Goal: Task Accomplishment & Management: Use online tool/utility

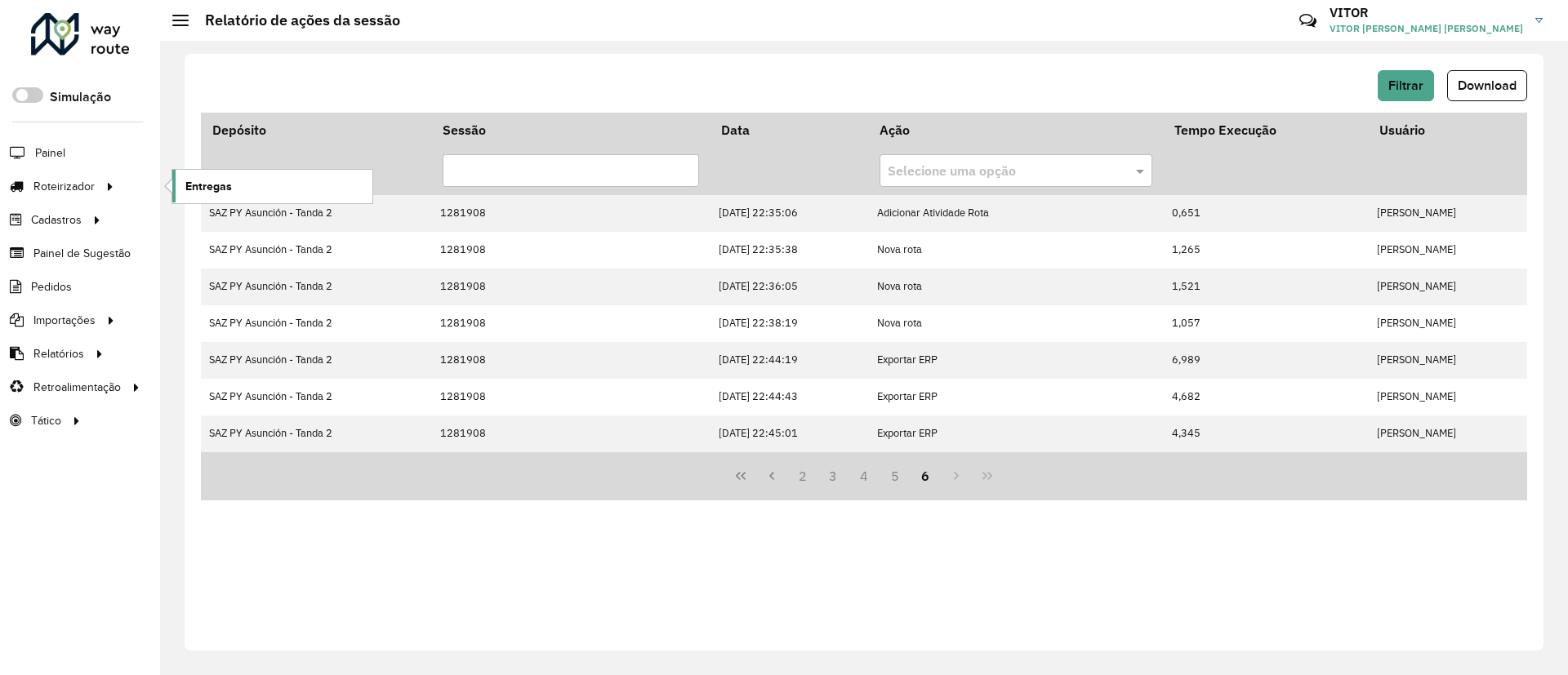
click at [198, 182] on span "Entregas" at bounding box center [209, 187] width 47 height 17
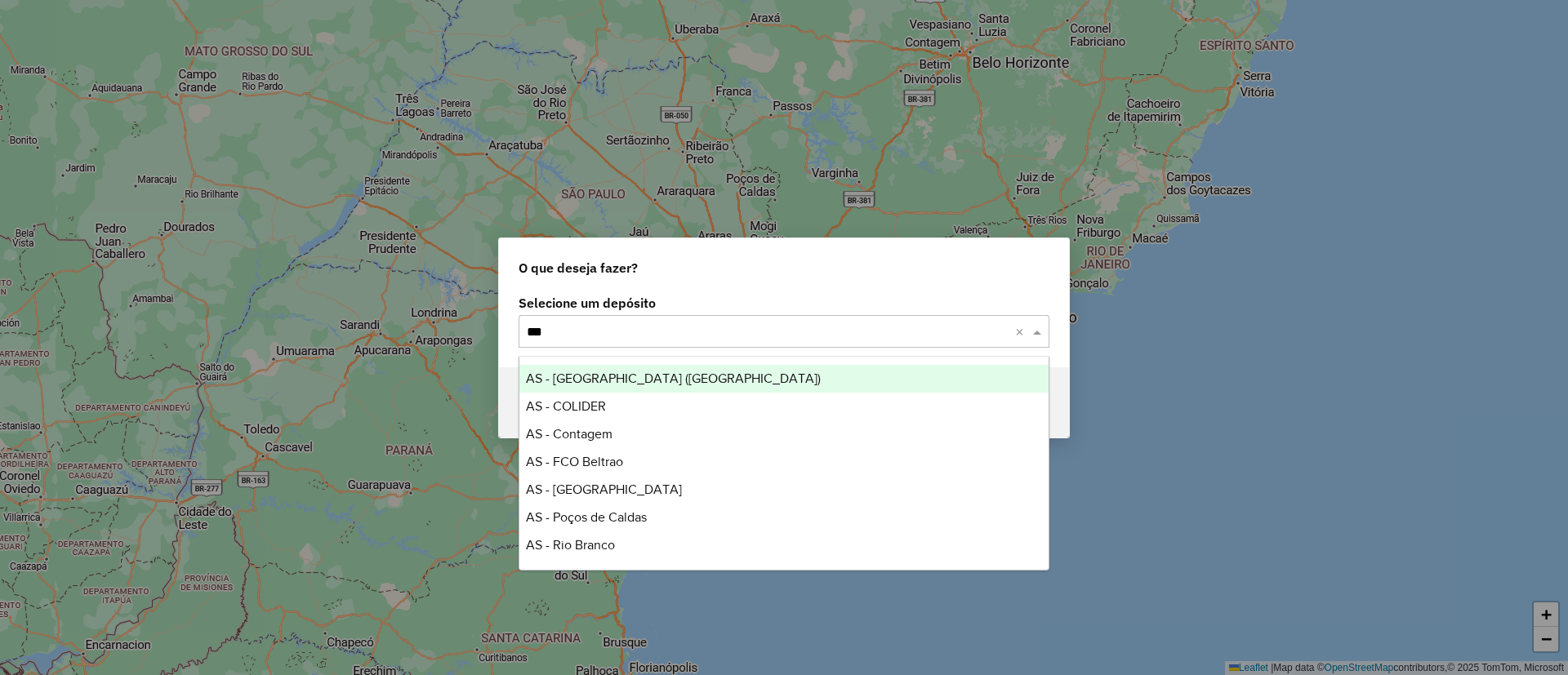
type input "****"
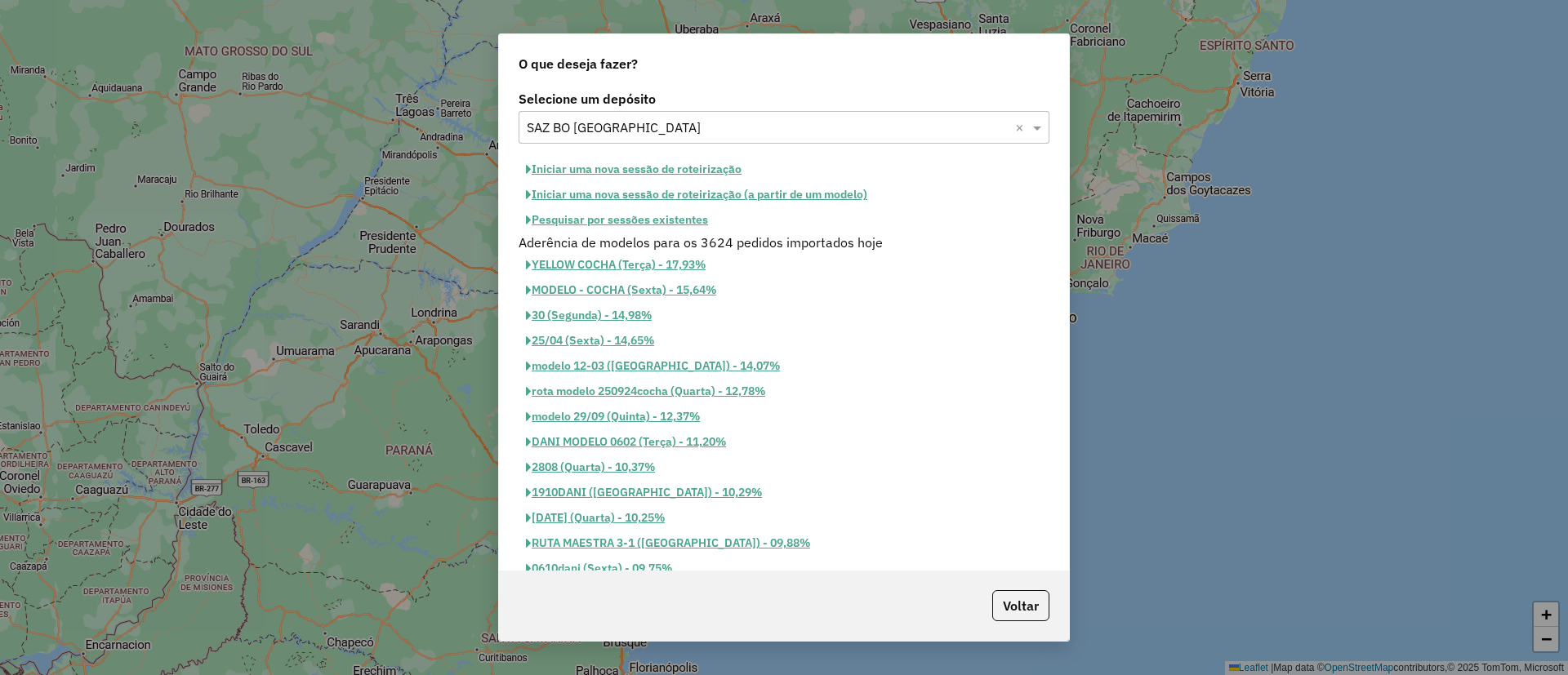
click at [649, 229] on button "Pesquisar por sessões existentes" at bounding box center [617, 220] width 197 height 26
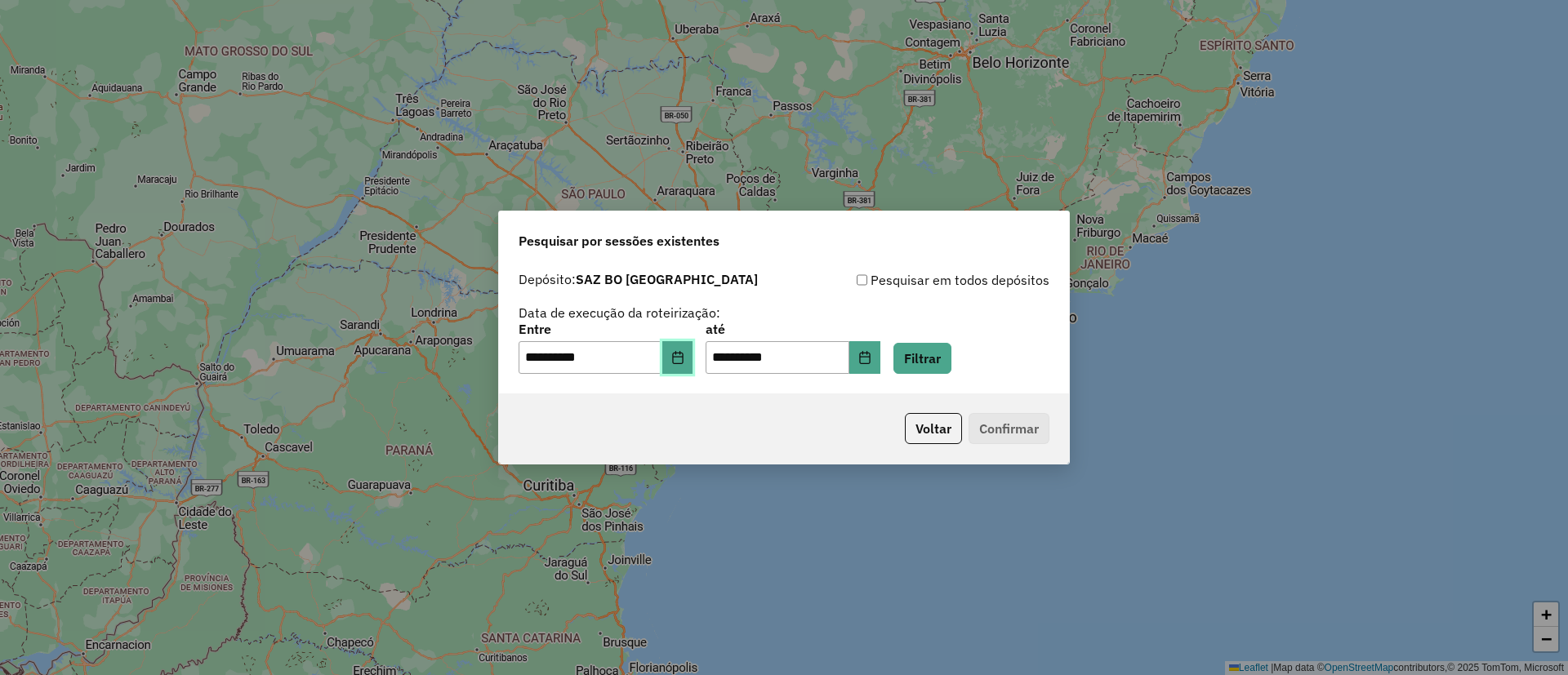
click at [682, 360] on icon "Choose Date" at bounding box center [677, 358] width 11 height 13
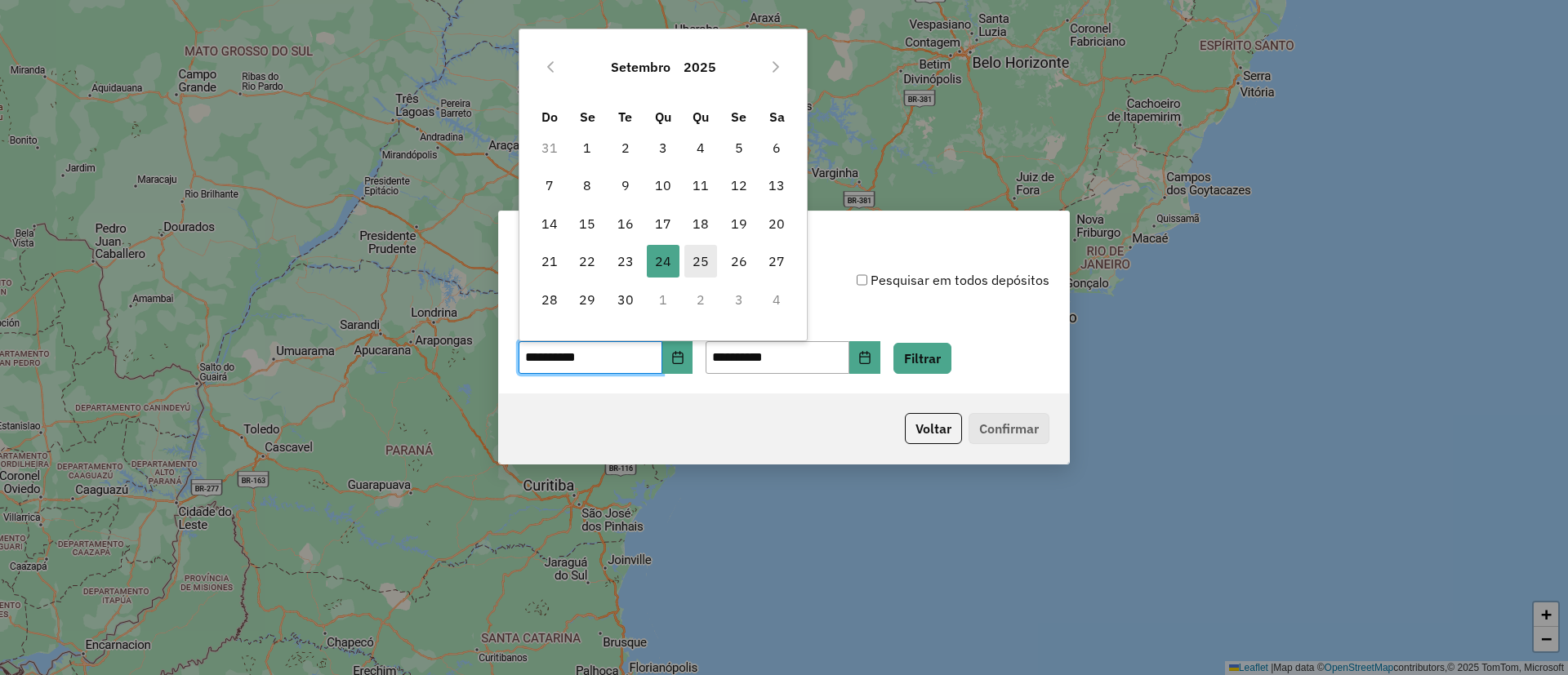
click at [687, 255] on span "25" at bounding box center [701, 262] width 33 height 33
type input "**********"
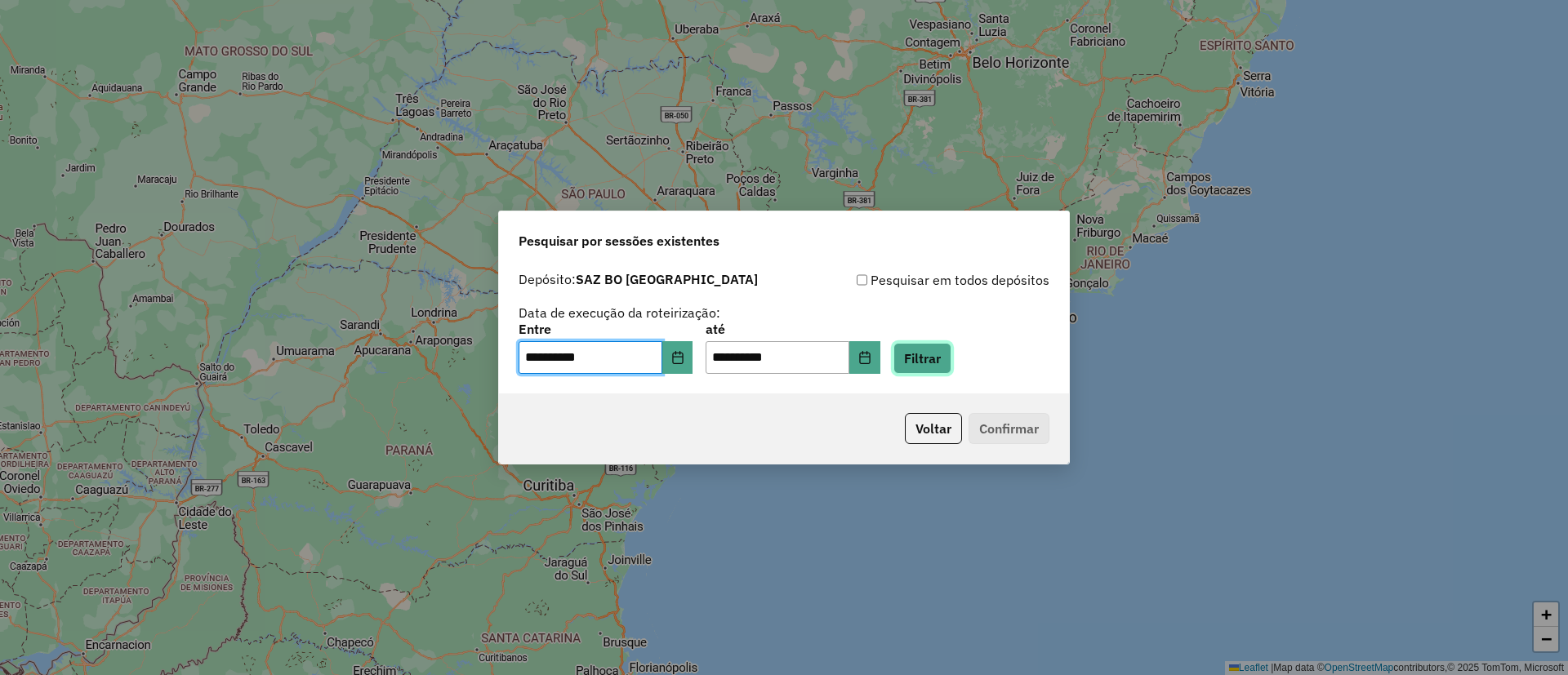
click at [939, 359] on button "Filtrar" at bounding box center [921, 359] width 58 height 31
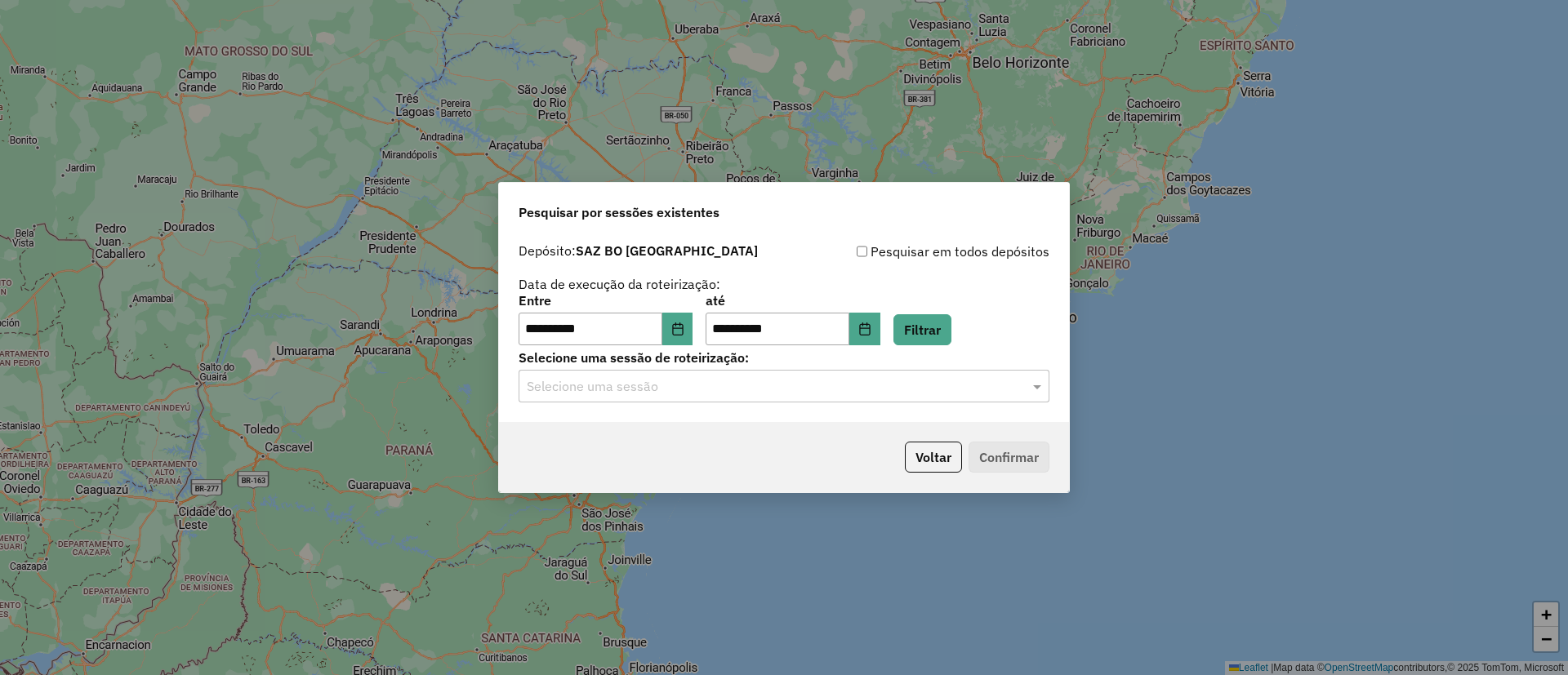
click at [784, 390] on input "text" at bounding box center [768, 386] width 482 height 19
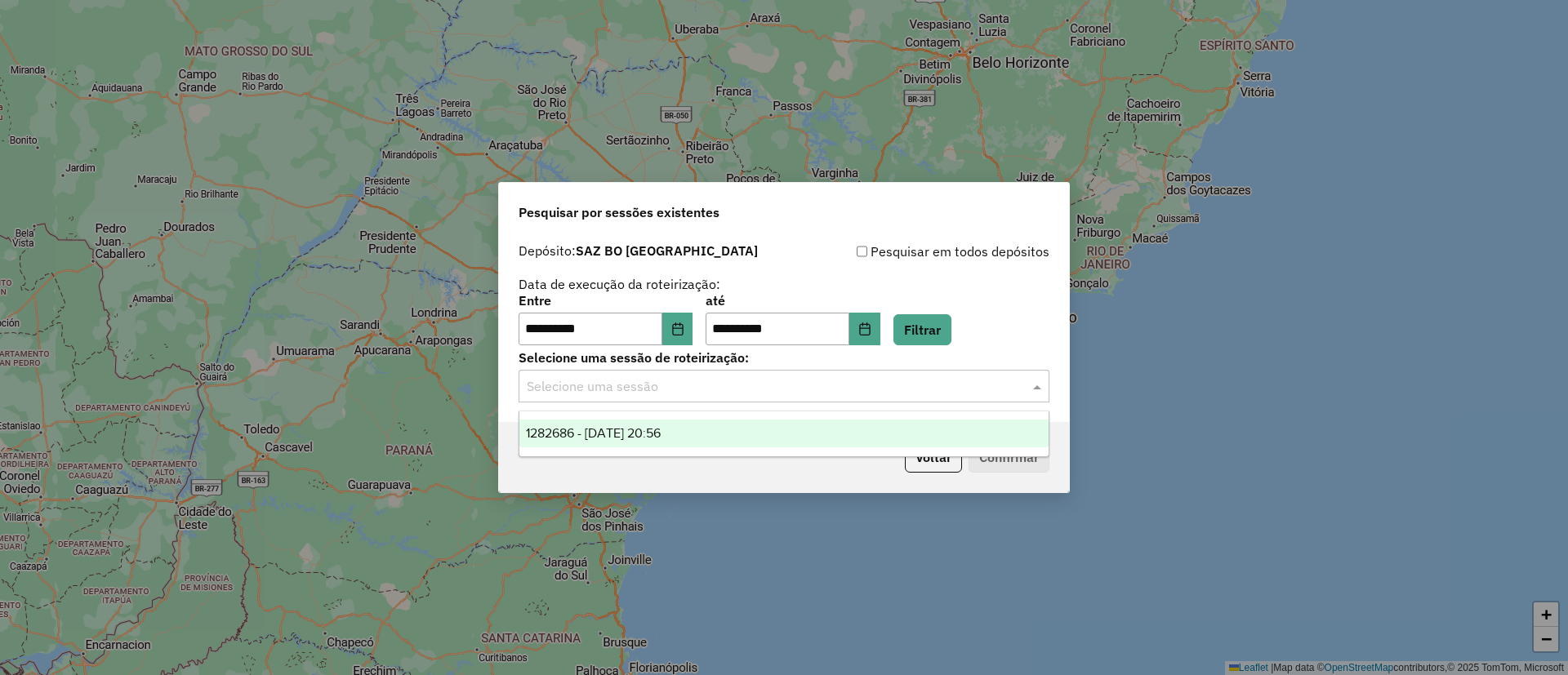
click at [714, 431] on div "1282686 - 25/09/2025 20:56" at bounding box center [784, 434] width 529 height 27
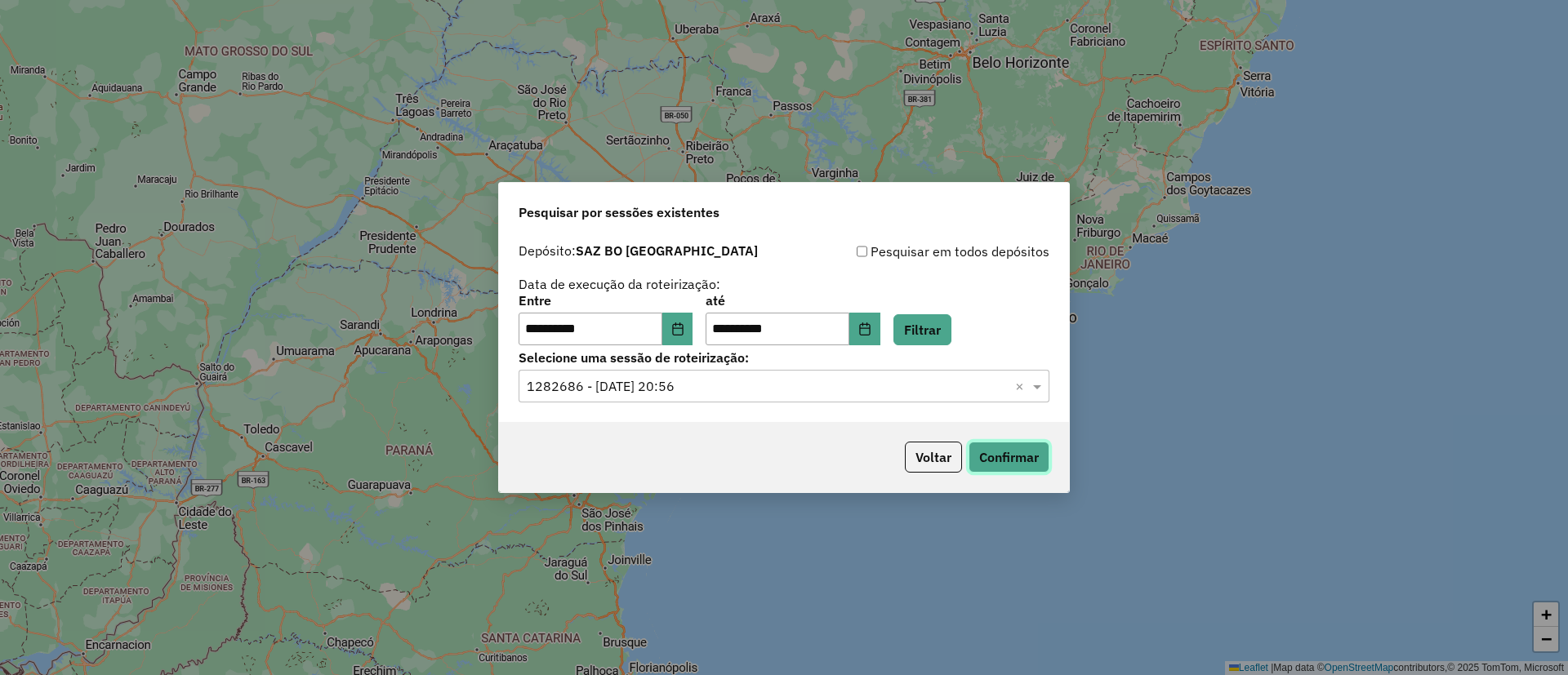
click at [985, 447] on button "Confirmar" at bounding box center [1008, 457] width 81 height 31
drag, startPoint x: 949, startPoint y: 435, endPoint x: 950, endPoint y: 444, distance: 9.1
click at [948, 436] on div "Voltar Confirmar" at bounding box center [783, 456] width 570 height 70
click at [950, 445] on button "Voltar" at bounding box center [933, 457] width 57 height 31
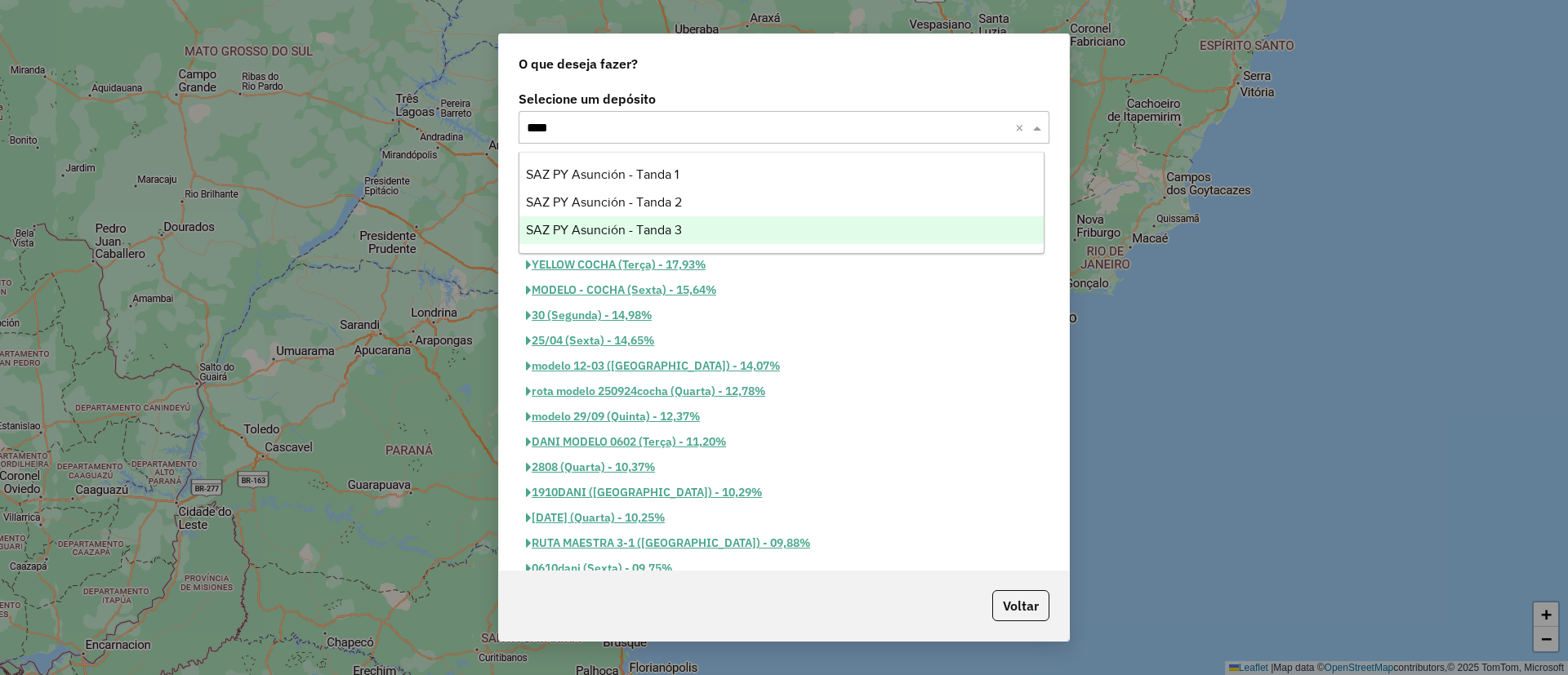
type input "*****"
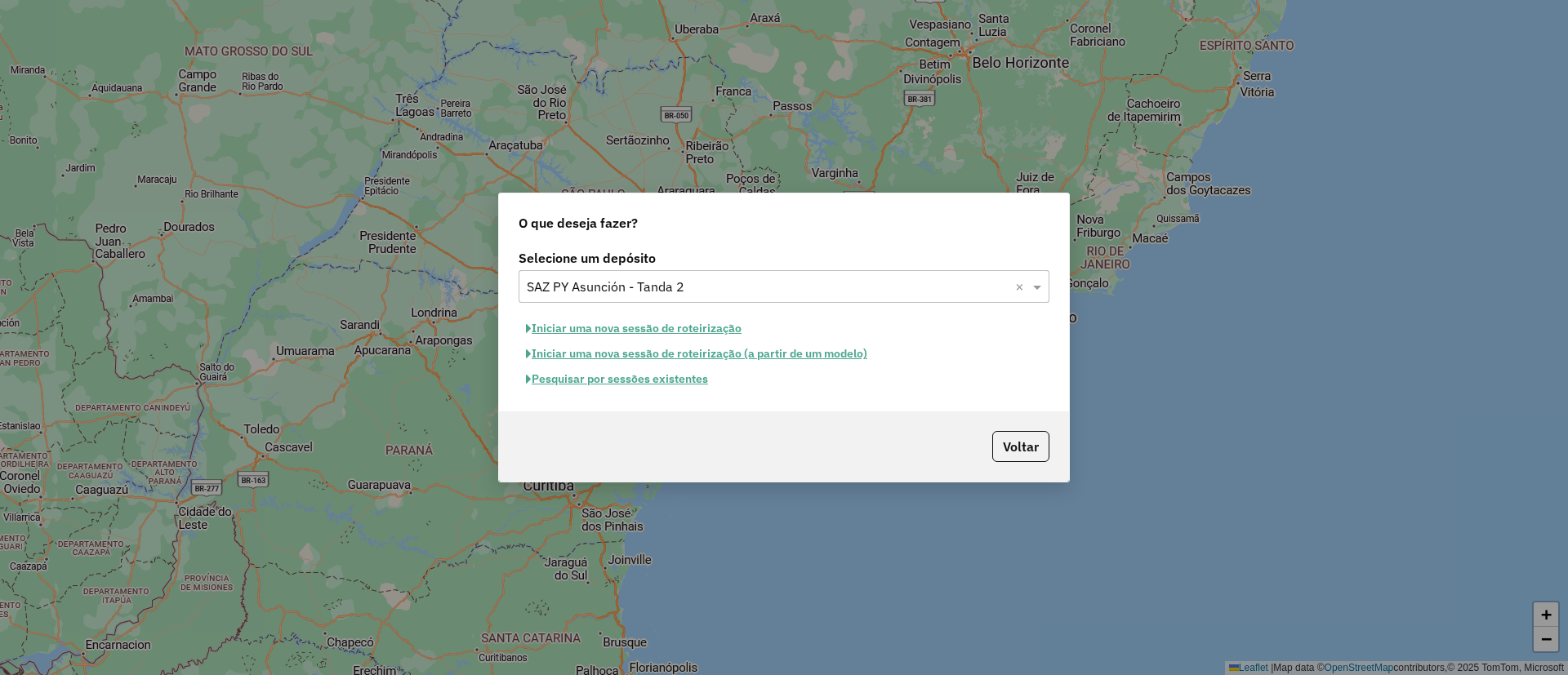
click at [686, 377] on button "Pesquisar por sessões existentes" at bounding box center [617, 380] width 197 height 26
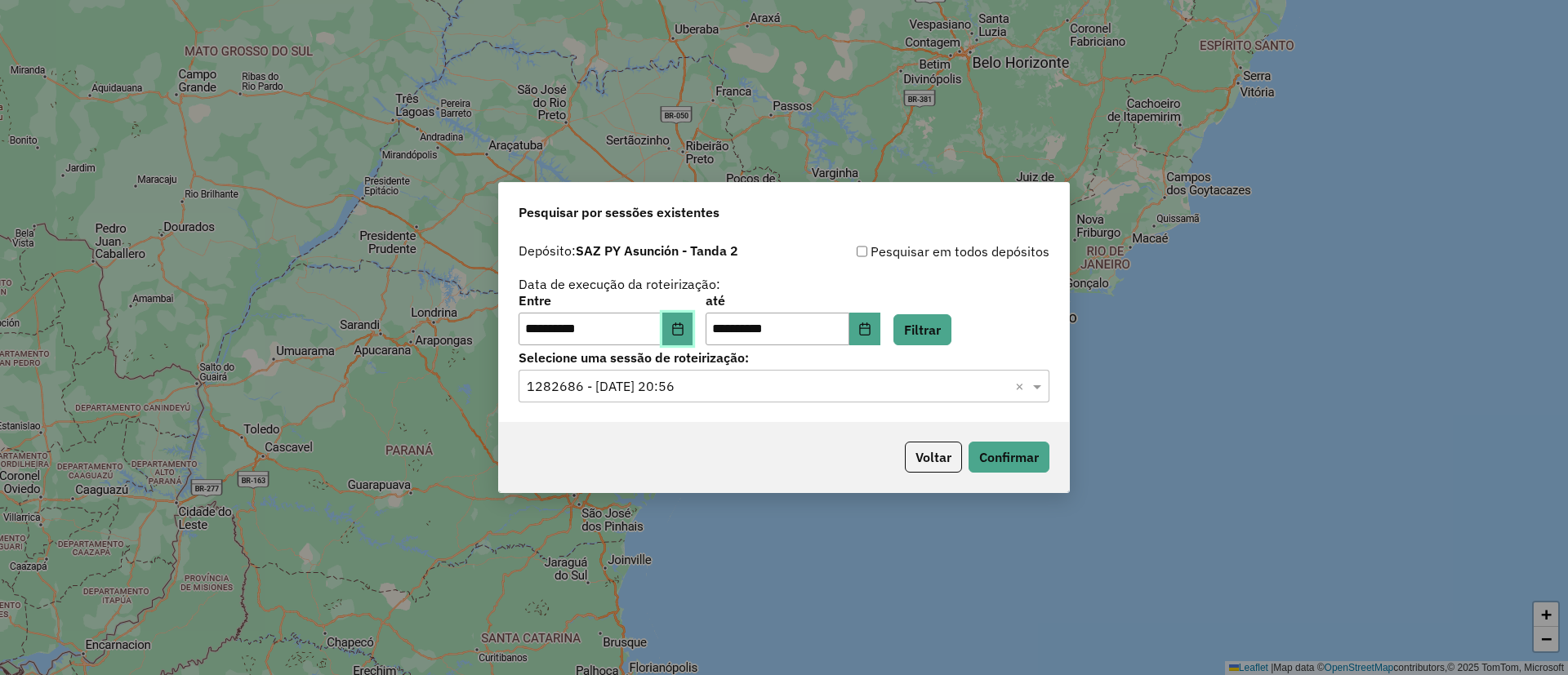
click at [683, 335] on icon "Choose Date" at bounding box center [678, 329] width 13 height 13
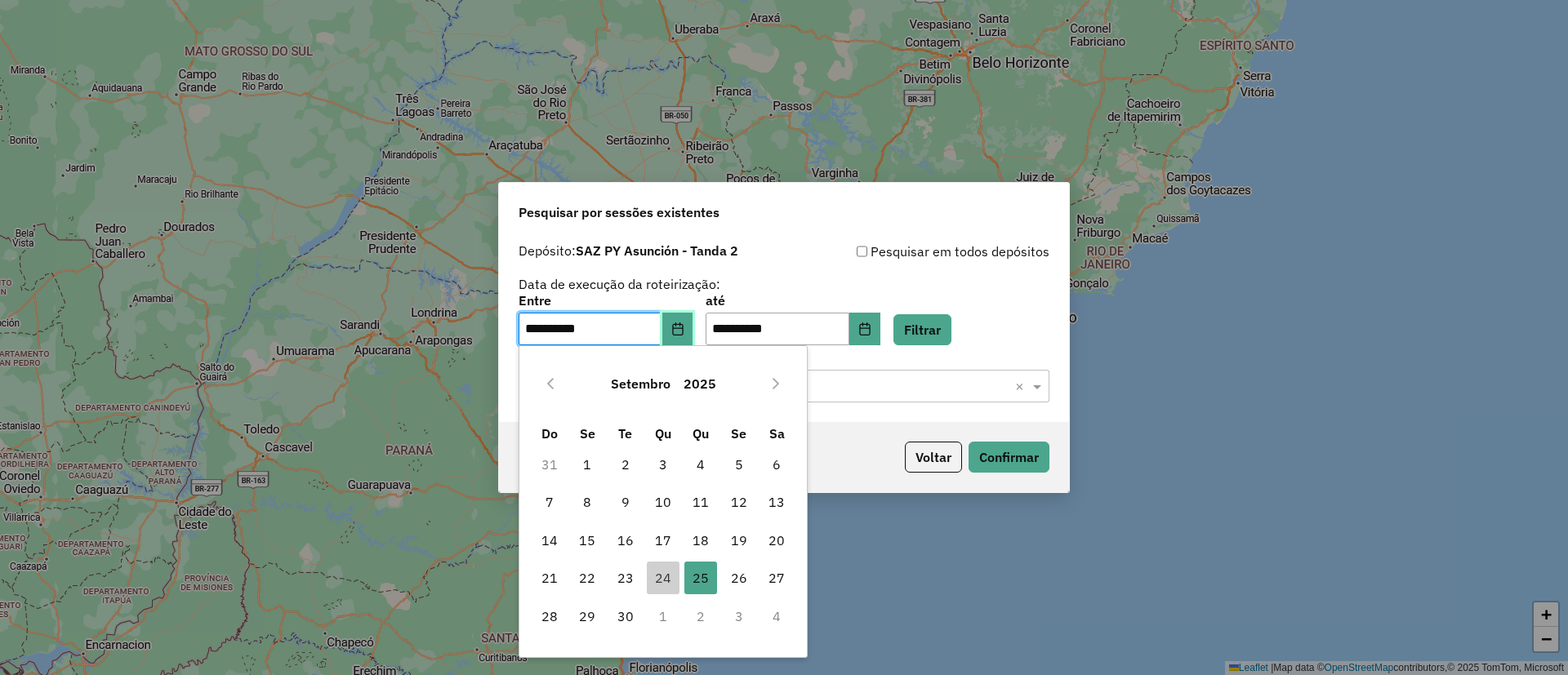
click at [682, 332] on icon "Choose Date" at bounding box center [677, 329] width 11 height 13
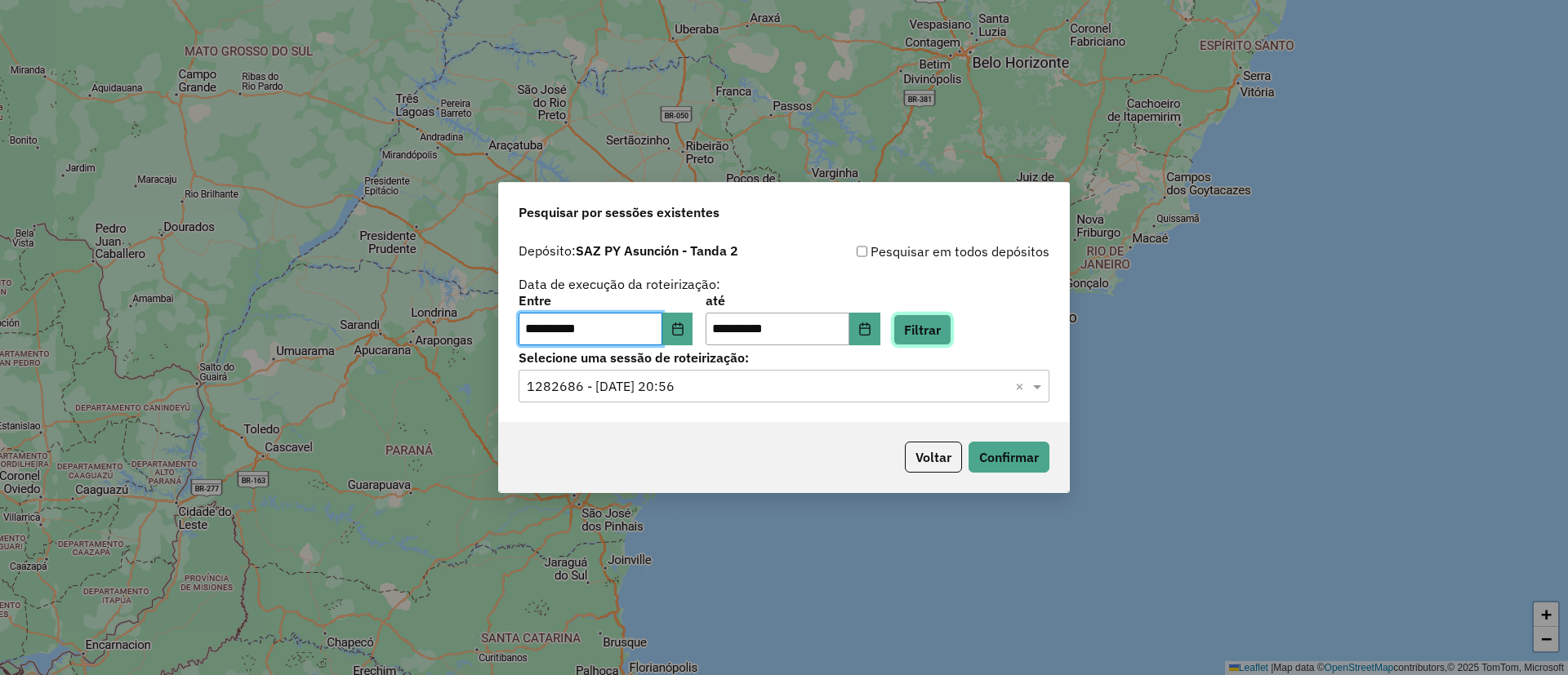
click at [930, 339] on button "Filtrar" at bounding box center [921, 330] width 58 height 31
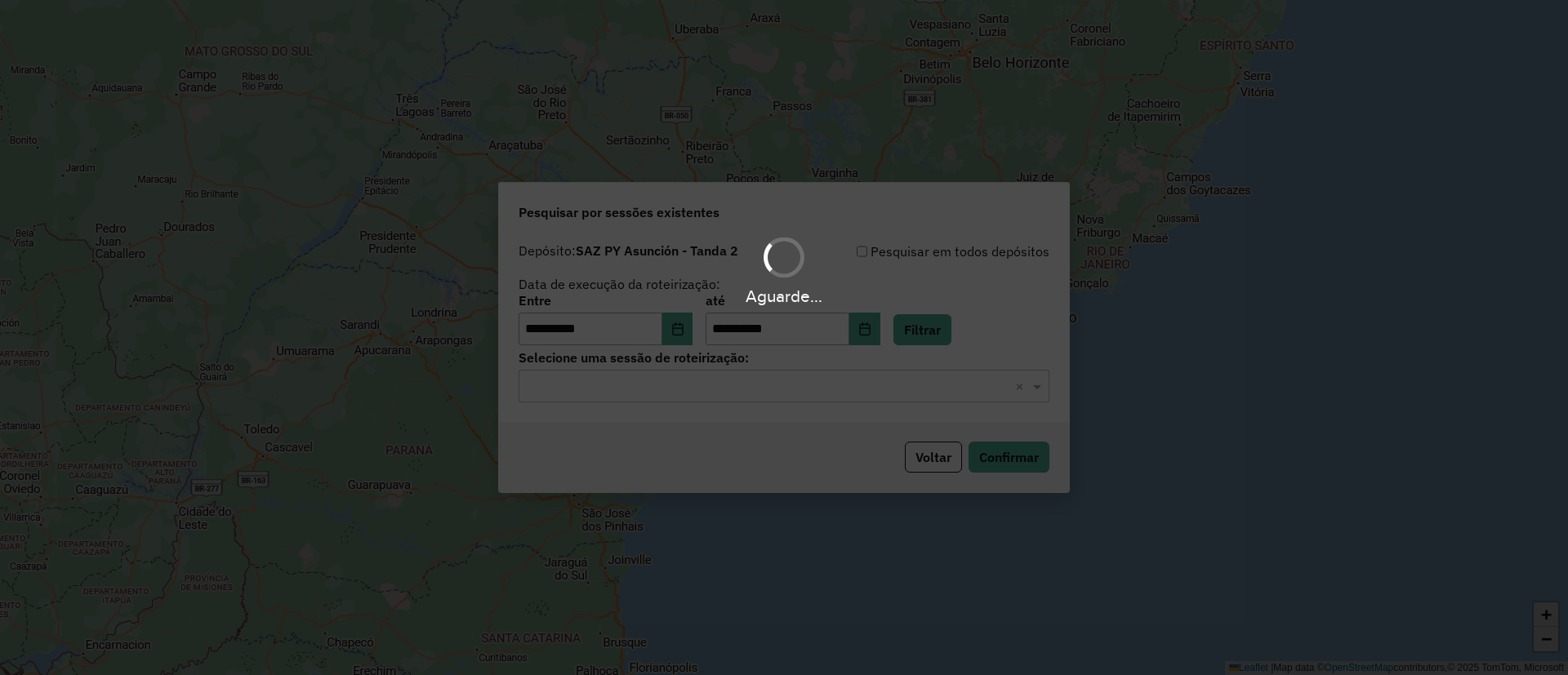
click at [871, 389] on div "Aguarde..." at bounding box center [784, 338] width 1568 height 675
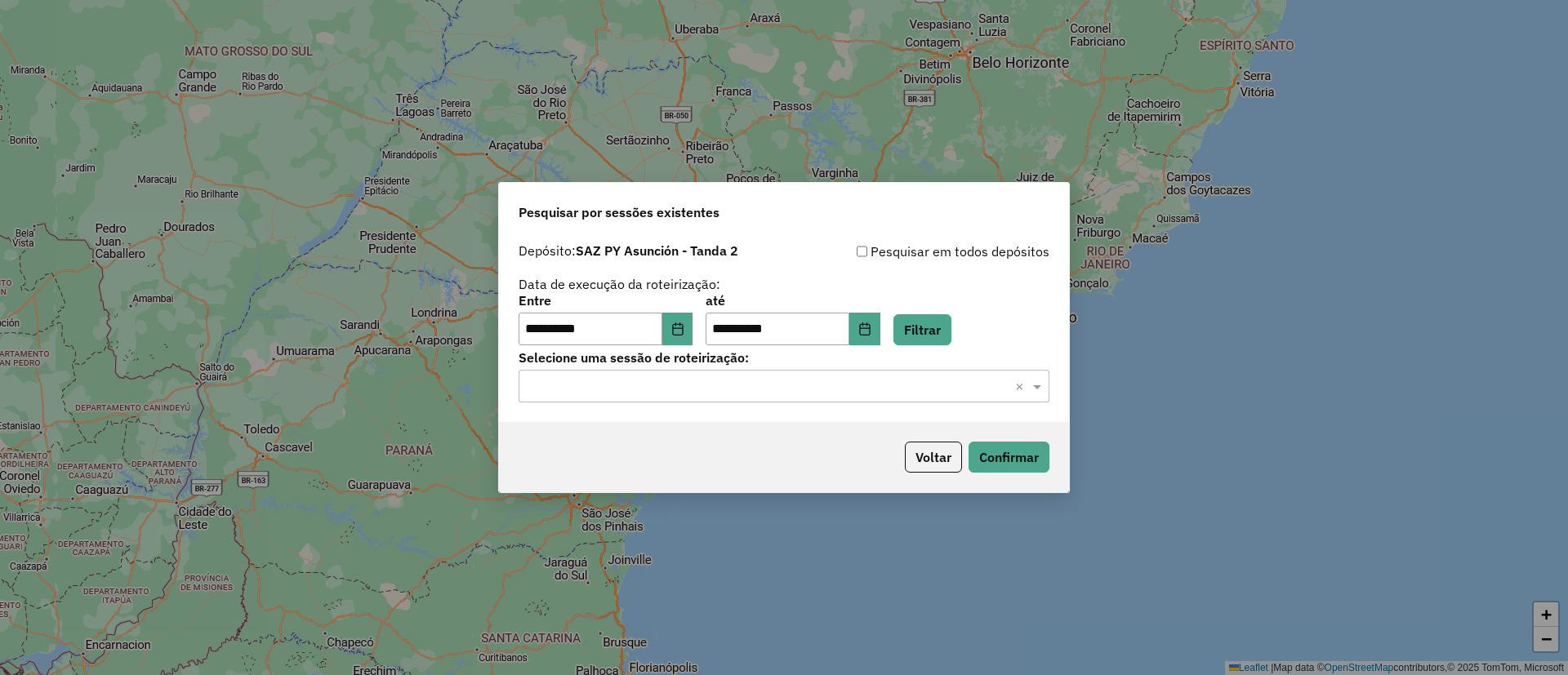
click at [865, 390] on input "text" at bounding box center [768, 386] width 482 height 19
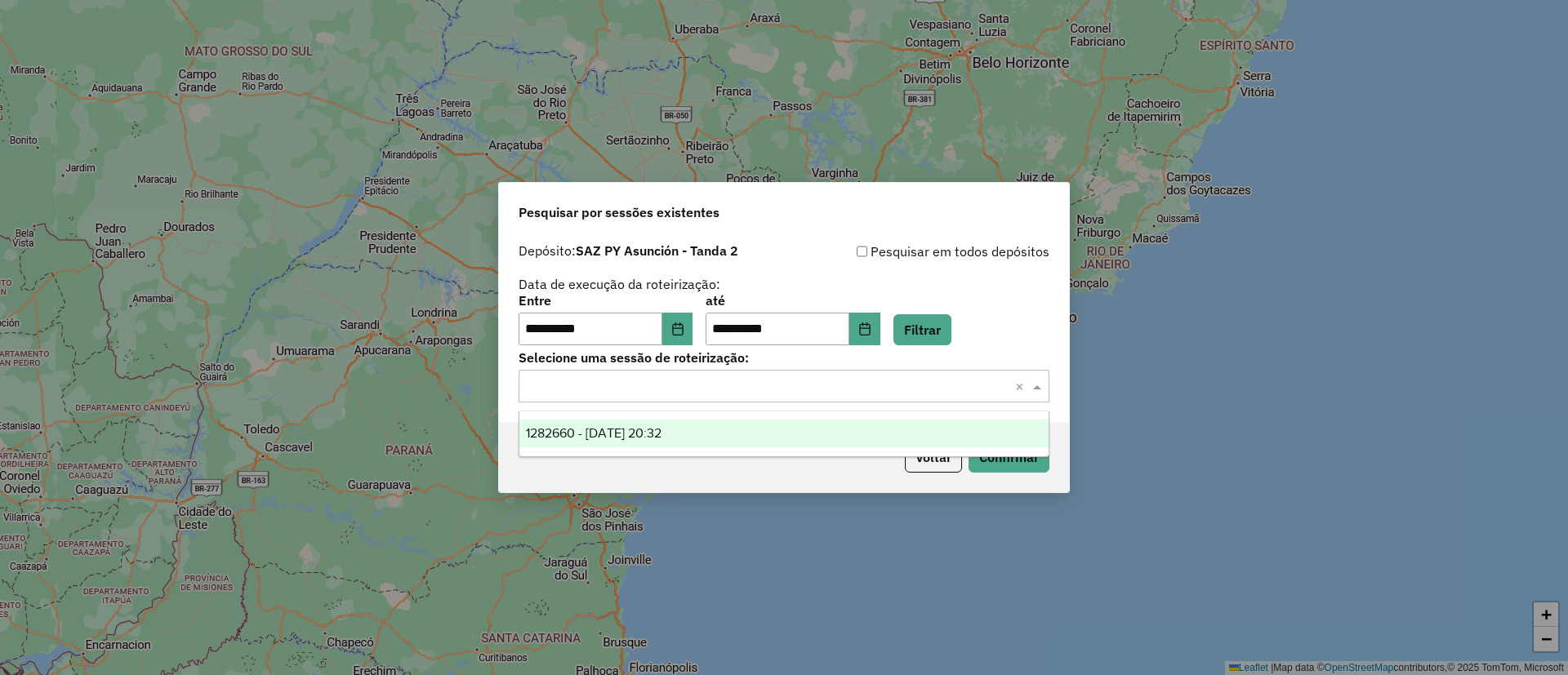
drag, startPoint x: 829, startPoint y: 432, endPoint x: 865, endPoint y: 427, distance: 36.3
click at [829, 431] on div "1282660 - 25/09/2025 20:32" at bounding box center [784, 434] width 529 height 27
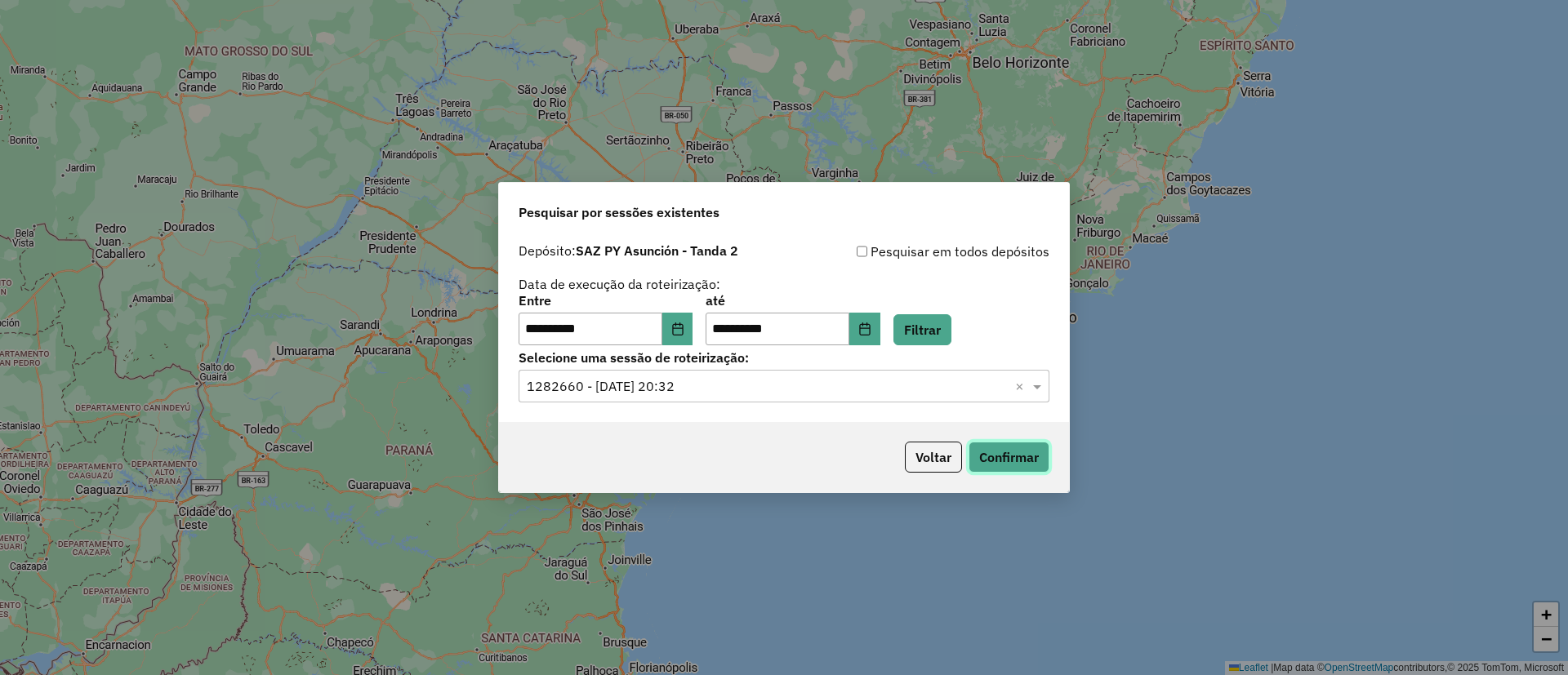
click at [1015, 448] on button "Confirmar" at bounding box center [1008, 457] width 81 height 31
click at [1011, 470] on button "Confirmar" at bounding box center [1008, 457] width 81 height 31
click at [923, 444] on button "Voltar" at bounding box center [933, 457] width 57 height 31
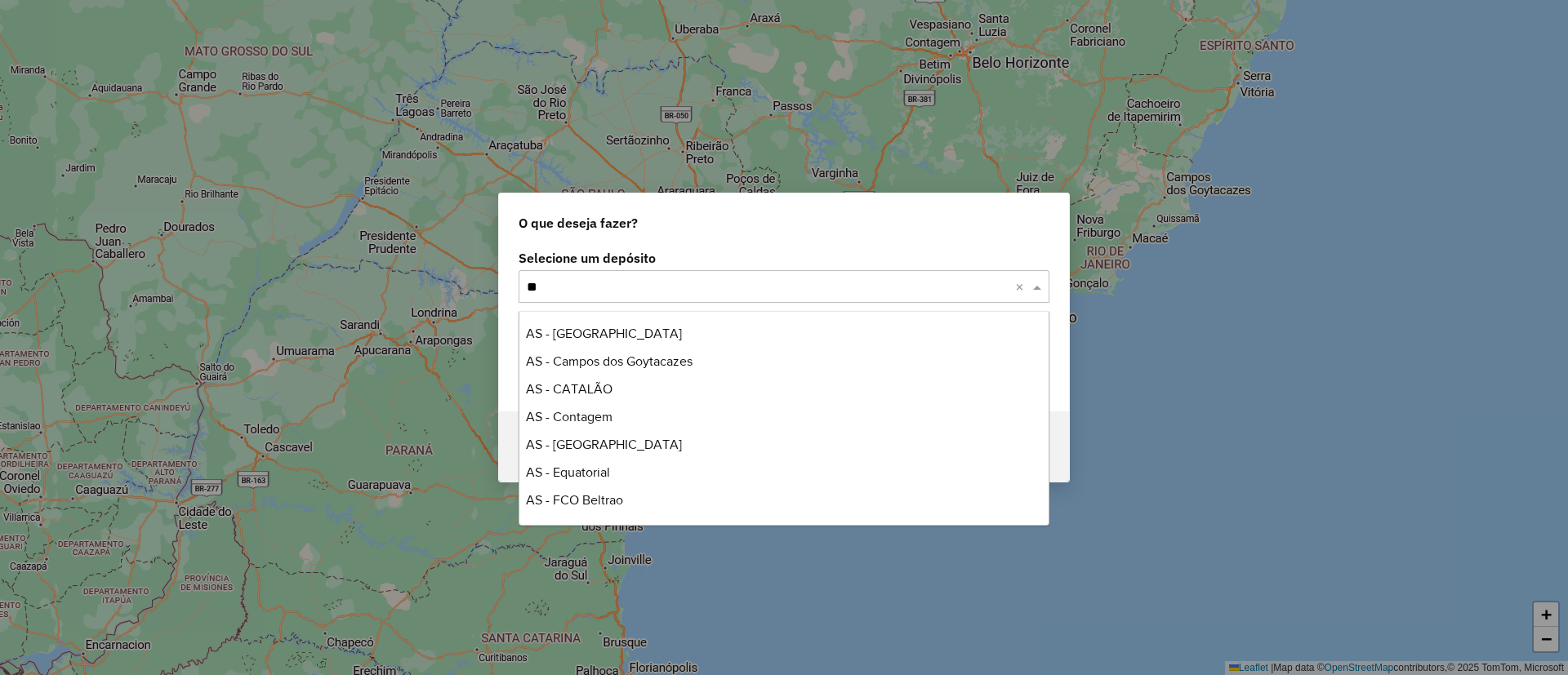
scroll to position [1164, 0]
type input "*"
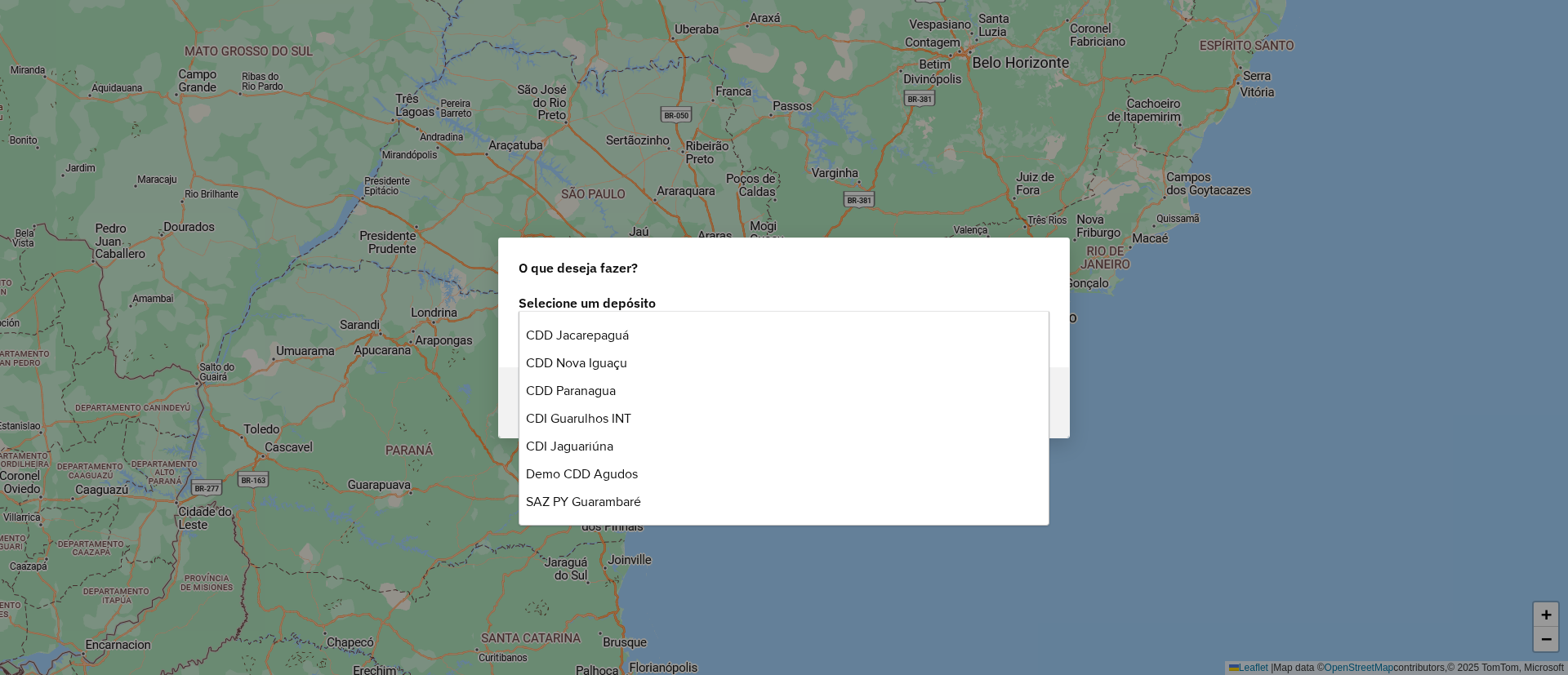
scroll to position [248, 0]
type input "****"
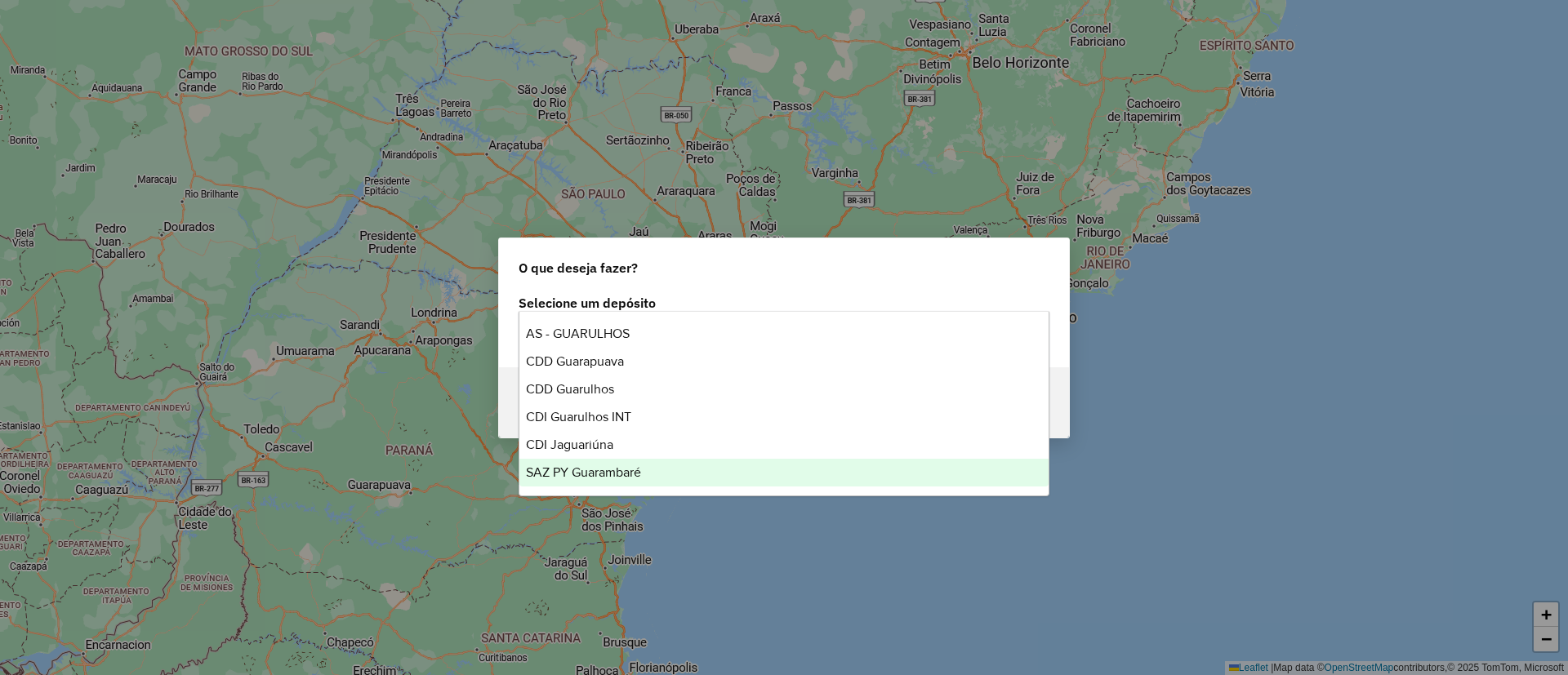
click at [716, 460] on div "SAZ PY Guarambaré" at bounding box center [784, 473] width 529 height 27
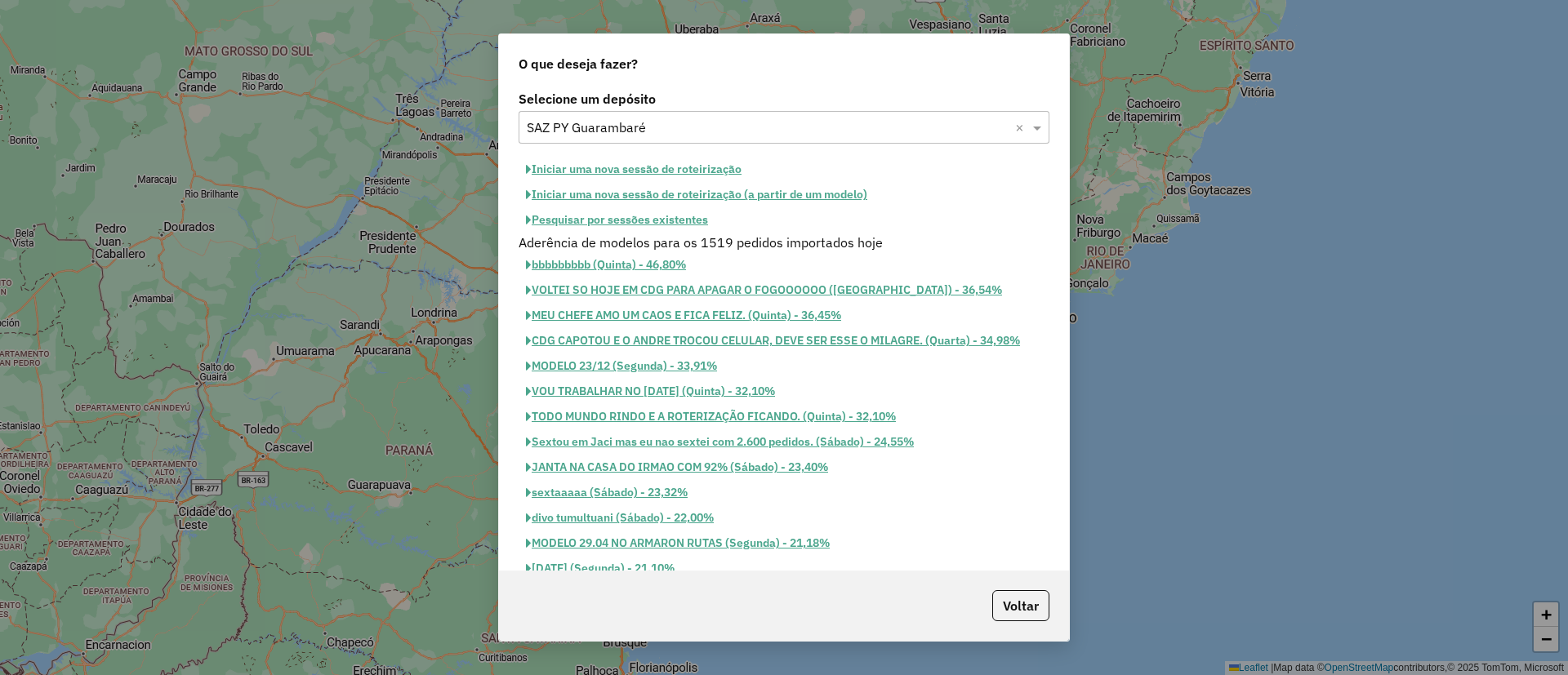
click at [650, 221] on button "Pesquisar por sessões existentes" at bounding box center [617, 220] width 197 height 26
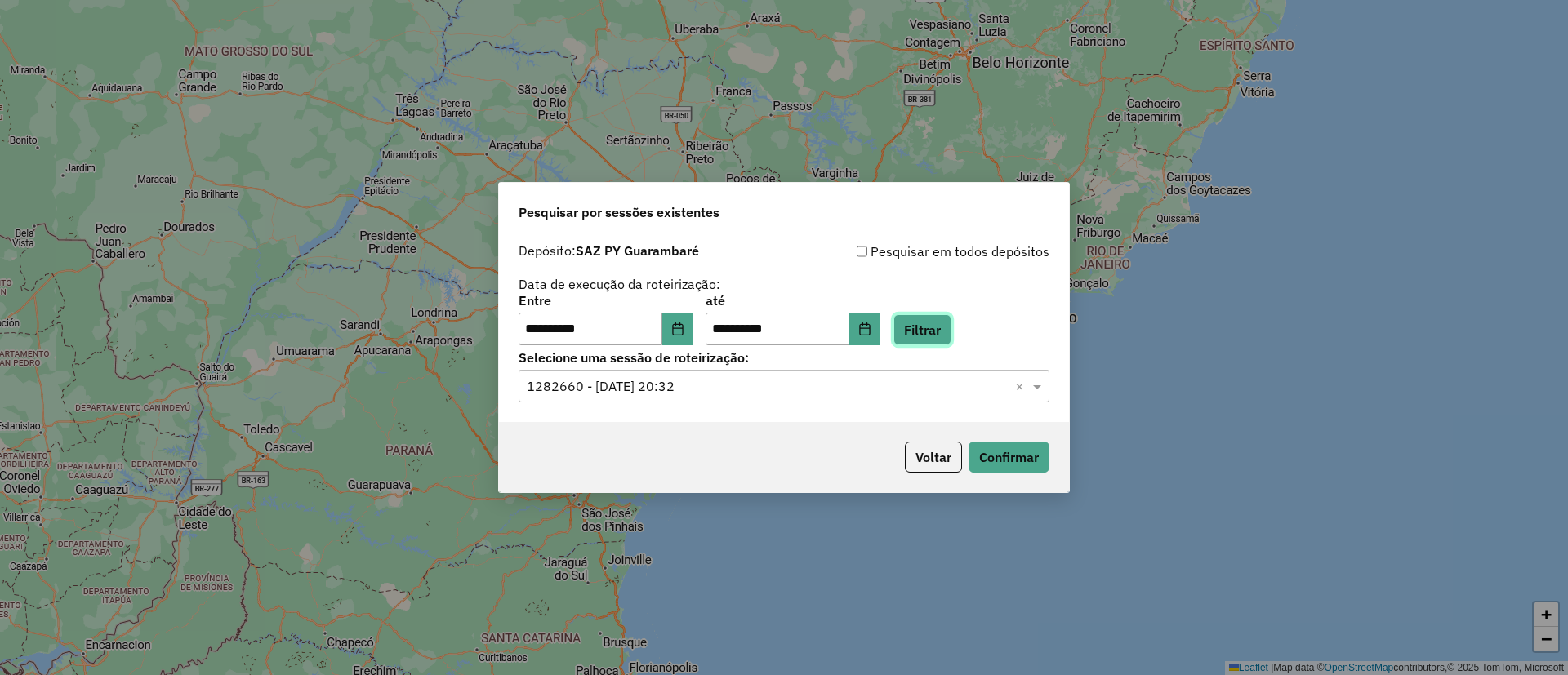
click at [951, 323] on button "Filtrar" at bounding box center [921, 330] width 58 height 31
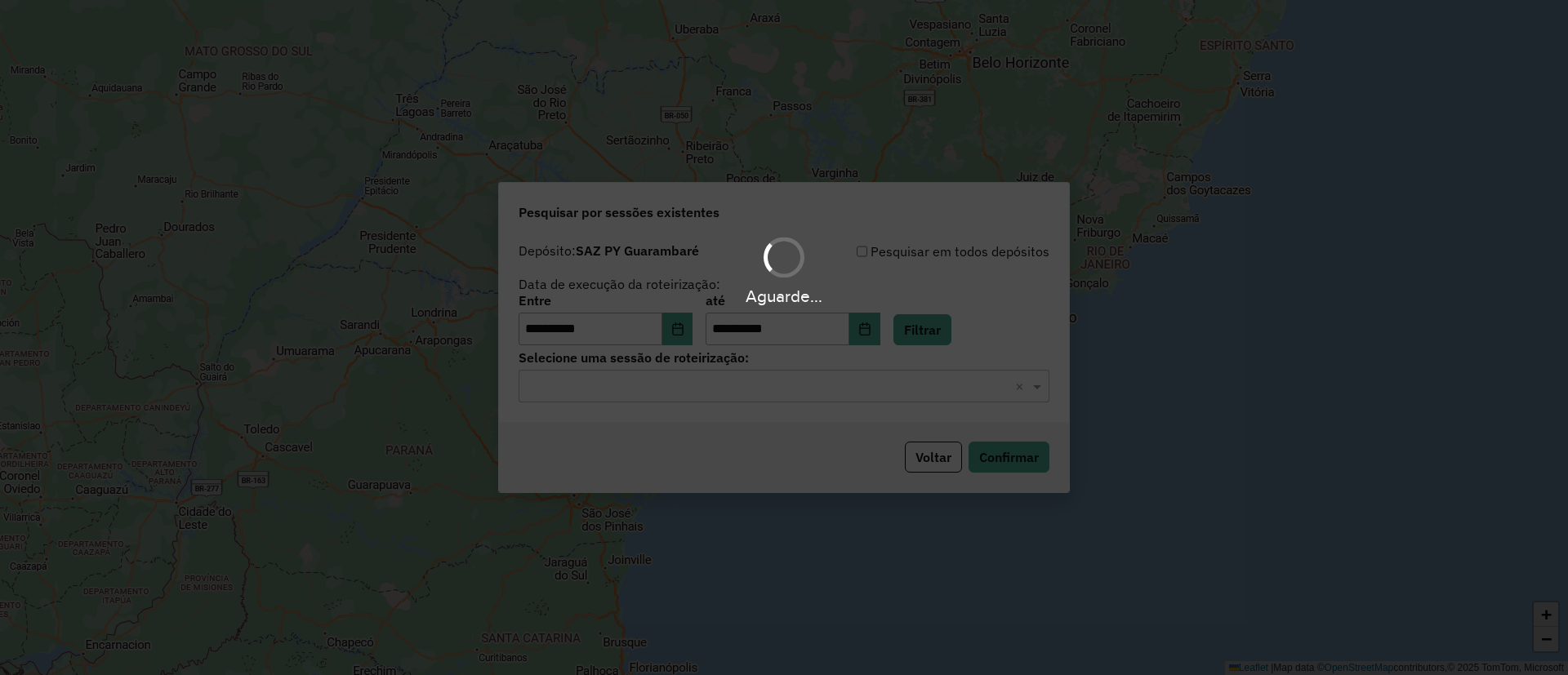
click at [806, 387] on div "Aguarde..." at bounding box center [784, 338] width 1568 height 675
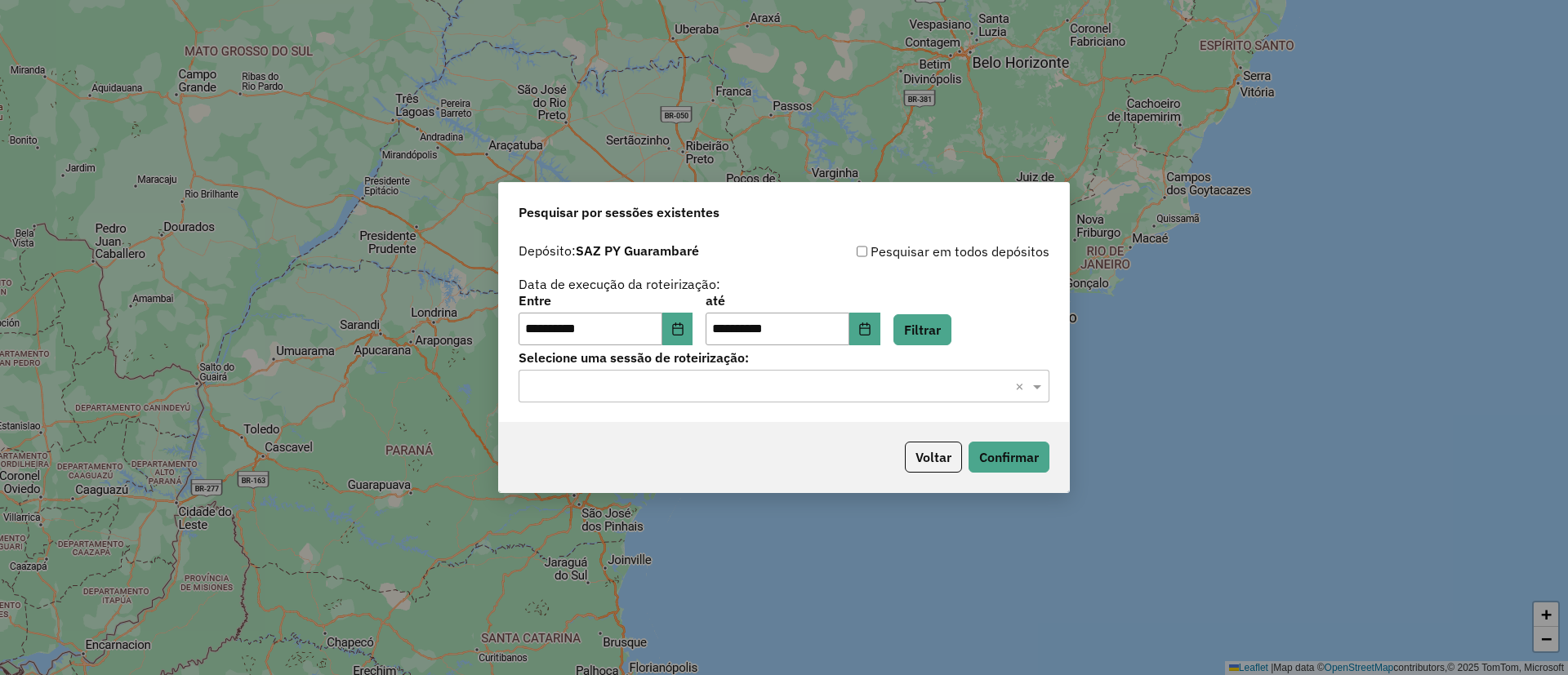
click at [788, 392] on input "text" at bounding box center [768, 386] width 482 height 19
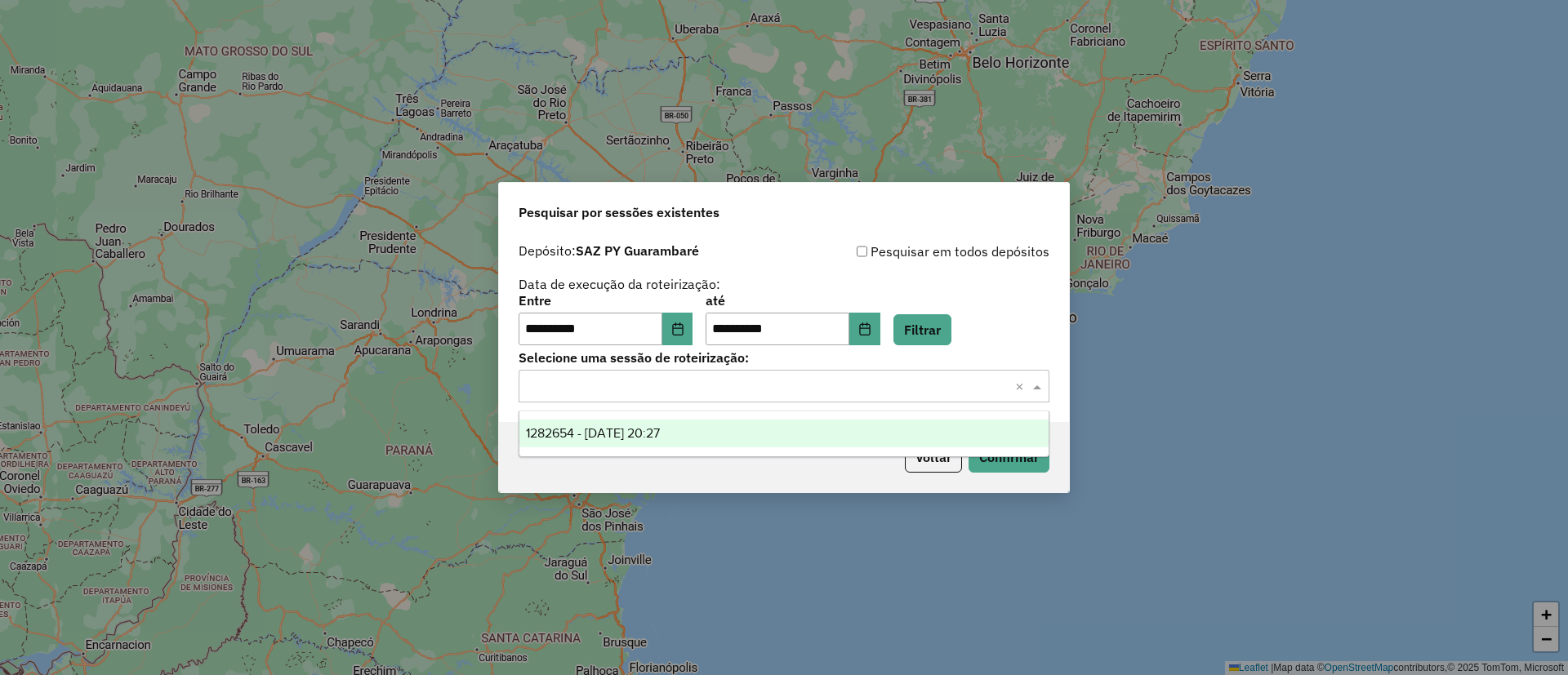
click at [720, 436] on div "1282654 - 25/09/2025 20:27" at bounding box center [784, 434] width 529 height 27
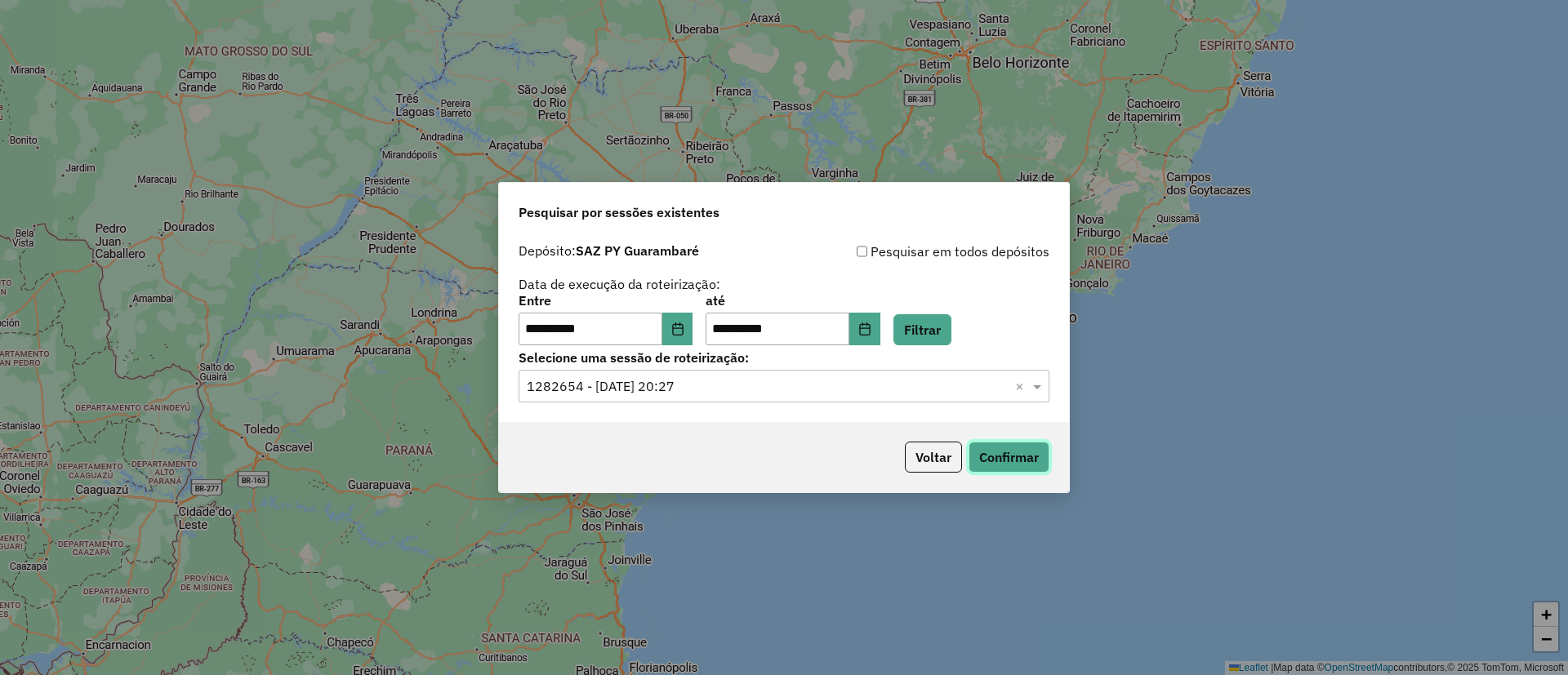
click at [986, 458] on button "Confirmar" at bounding box center [1008, 457] width 81 height 31
click at [915, 462] on button "Voltar" at bounding box center [933, 457] width 57 height 31
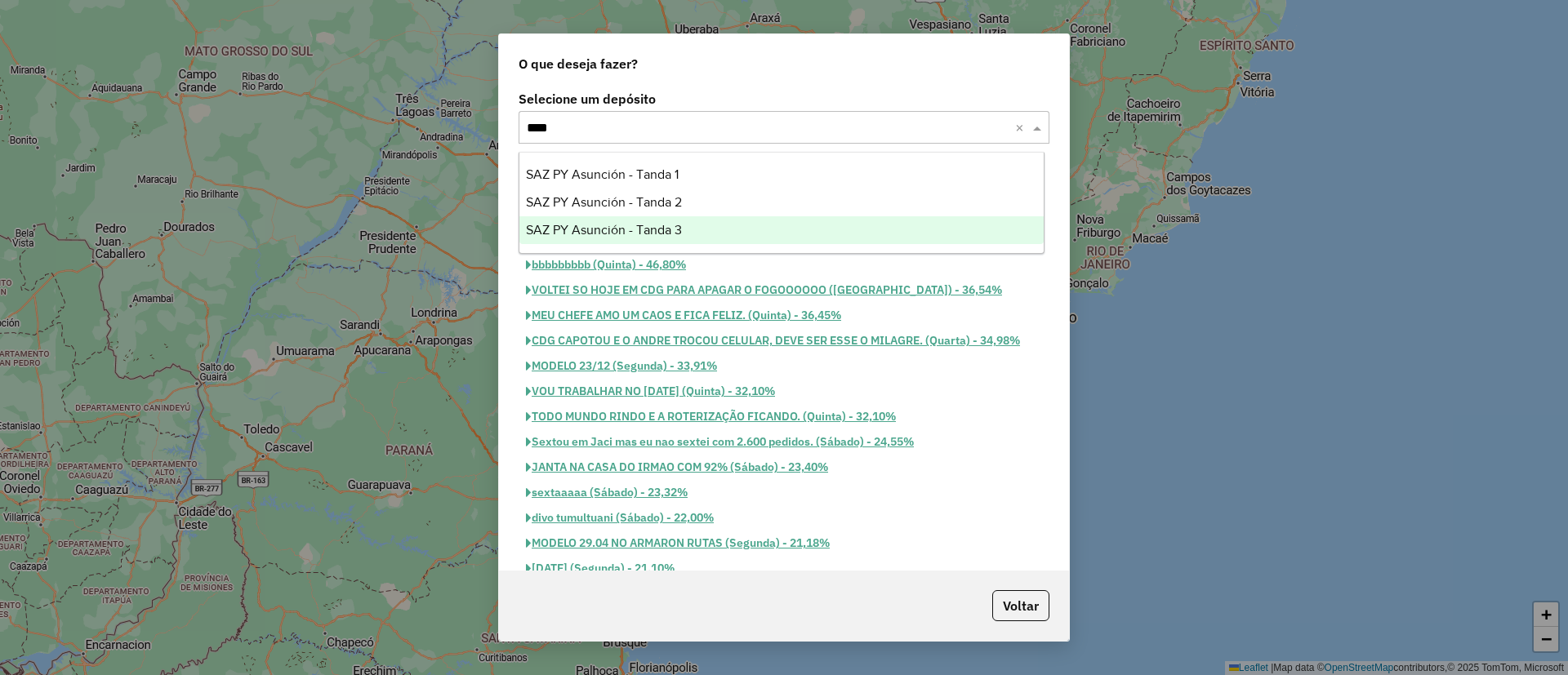
type input "*****"
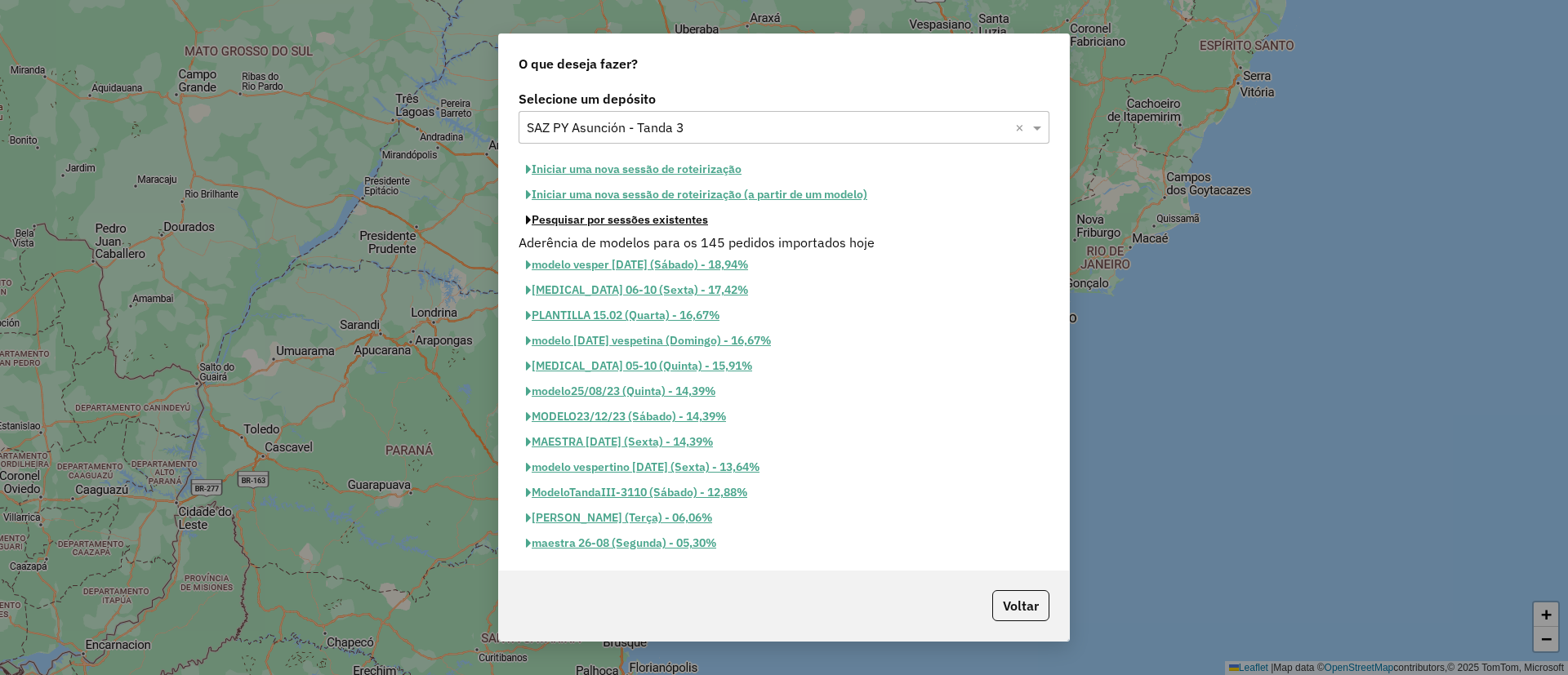
click at [646, 226] on button "Pesquisar por sessões existentes" at bounding box center [617, 220] width 197 height 26
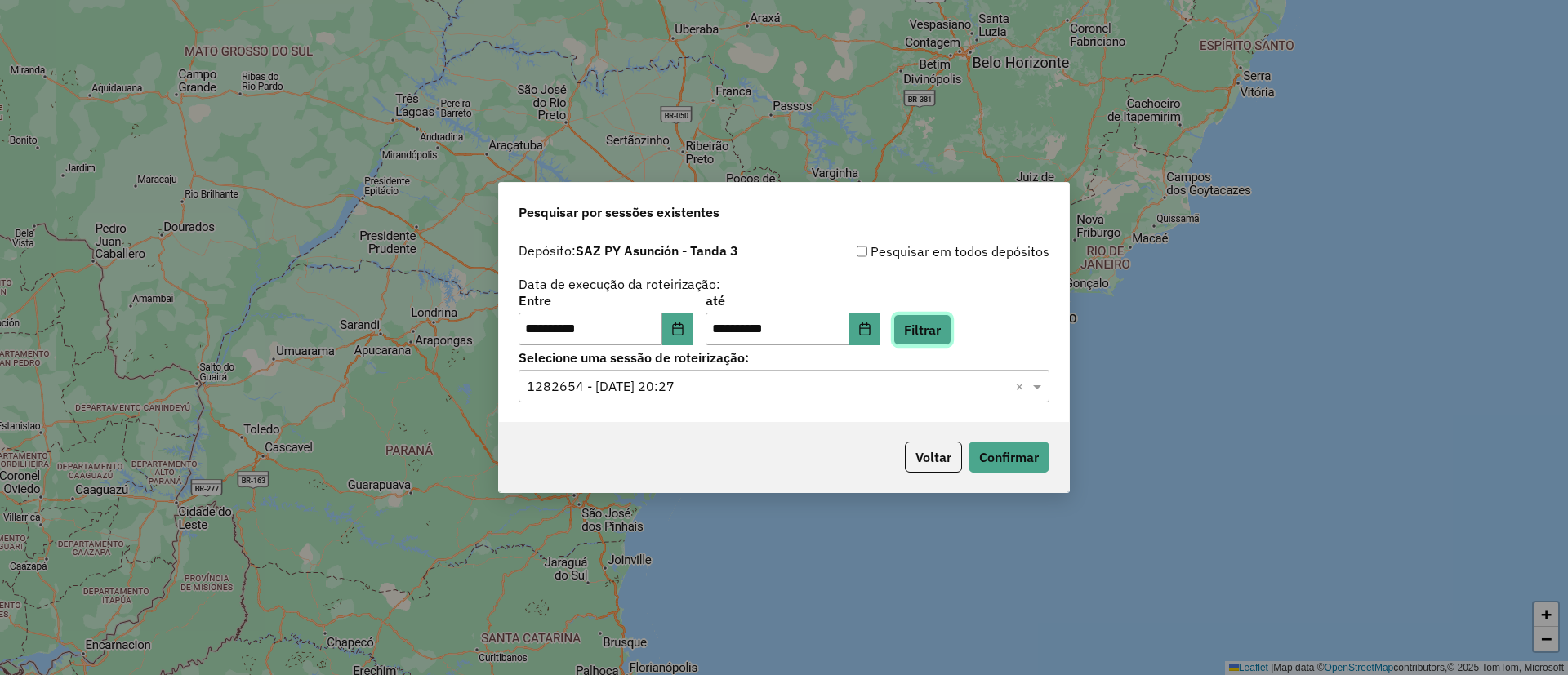
click at [950, 339] on button "Filtrar" at bounding box center [921, 330] width 58 height 31
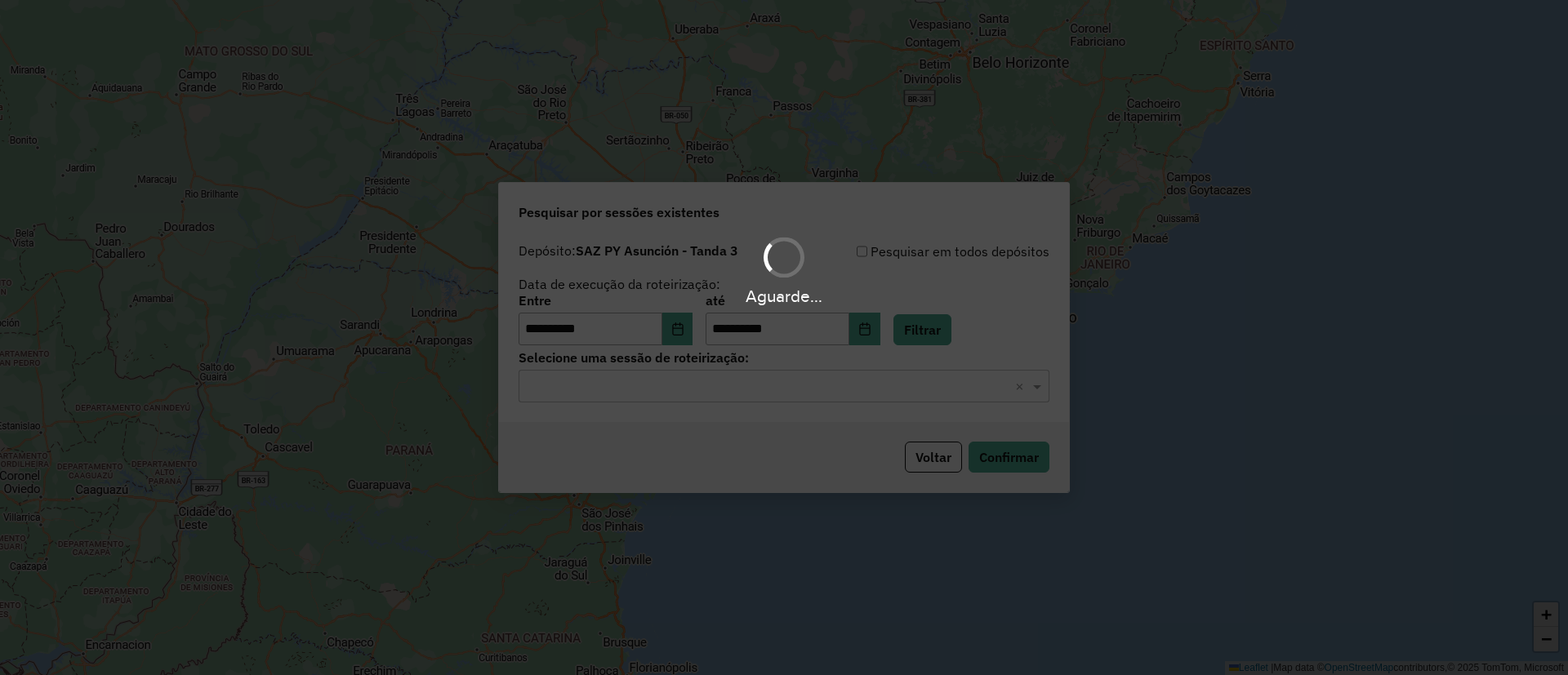
click at [835, 383] on div "Aguarde..." at bounding box center [784, 338] width 1568 height 675
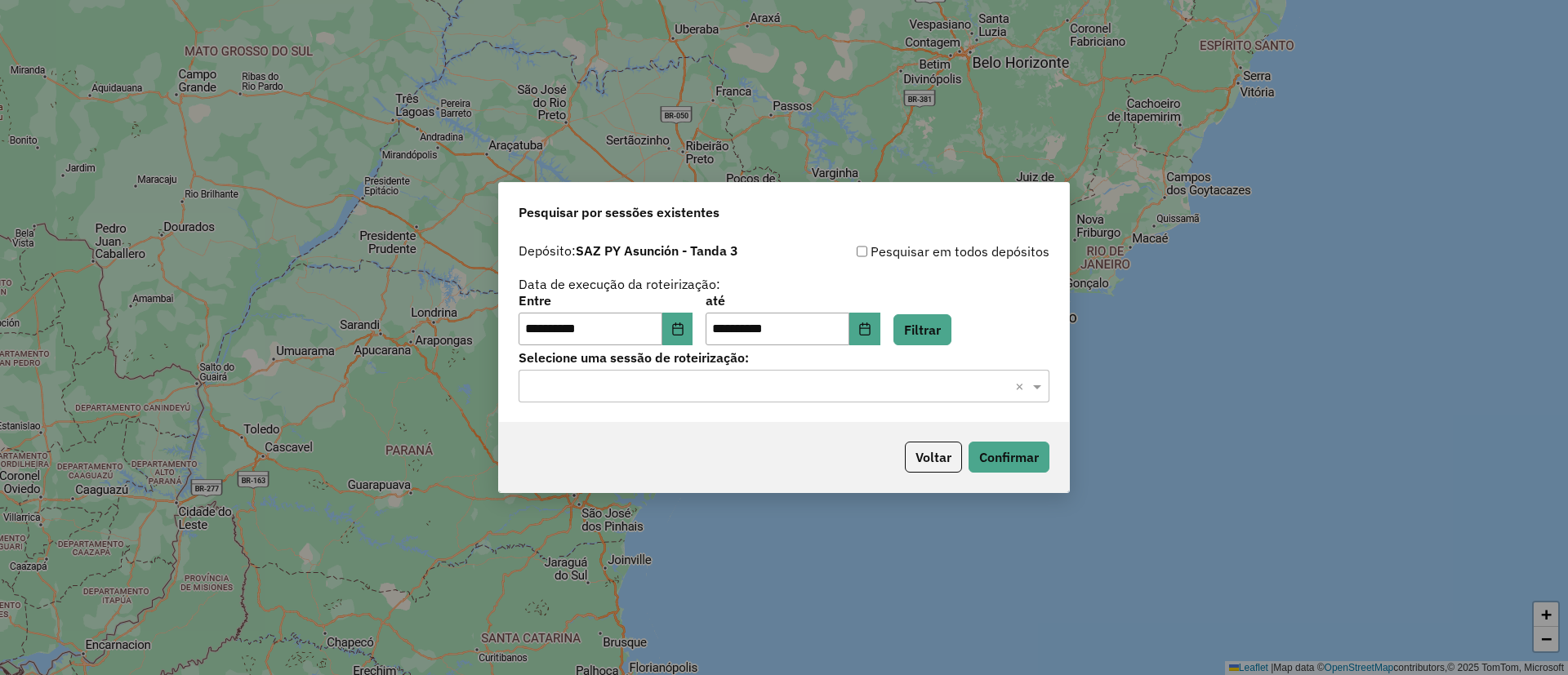
click at [828, 382] on input "text" at bounding box center [768, 386] width 482 height 19
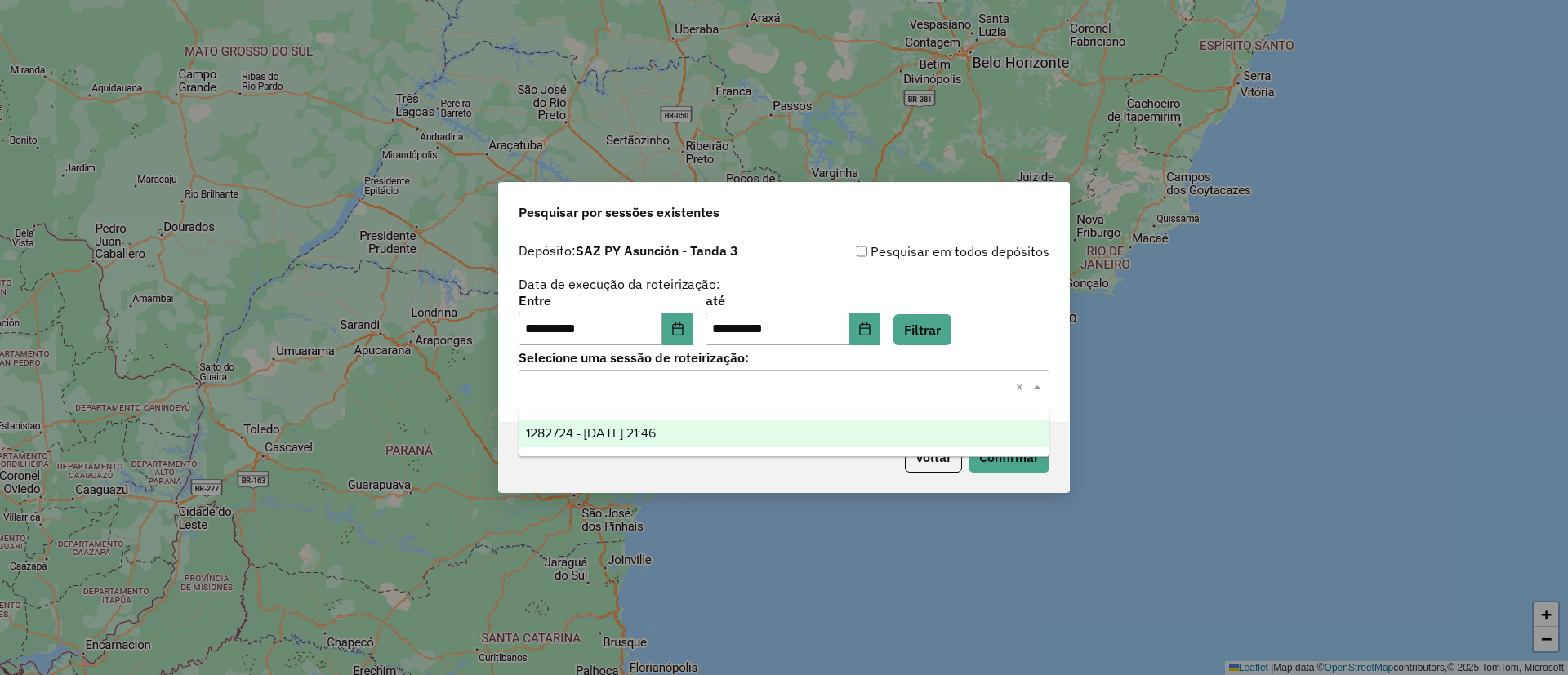
click at [815, 420] on div "1282724 - 25/09/2025 21:46" at bounding box center [784, 434] width 529 height 27
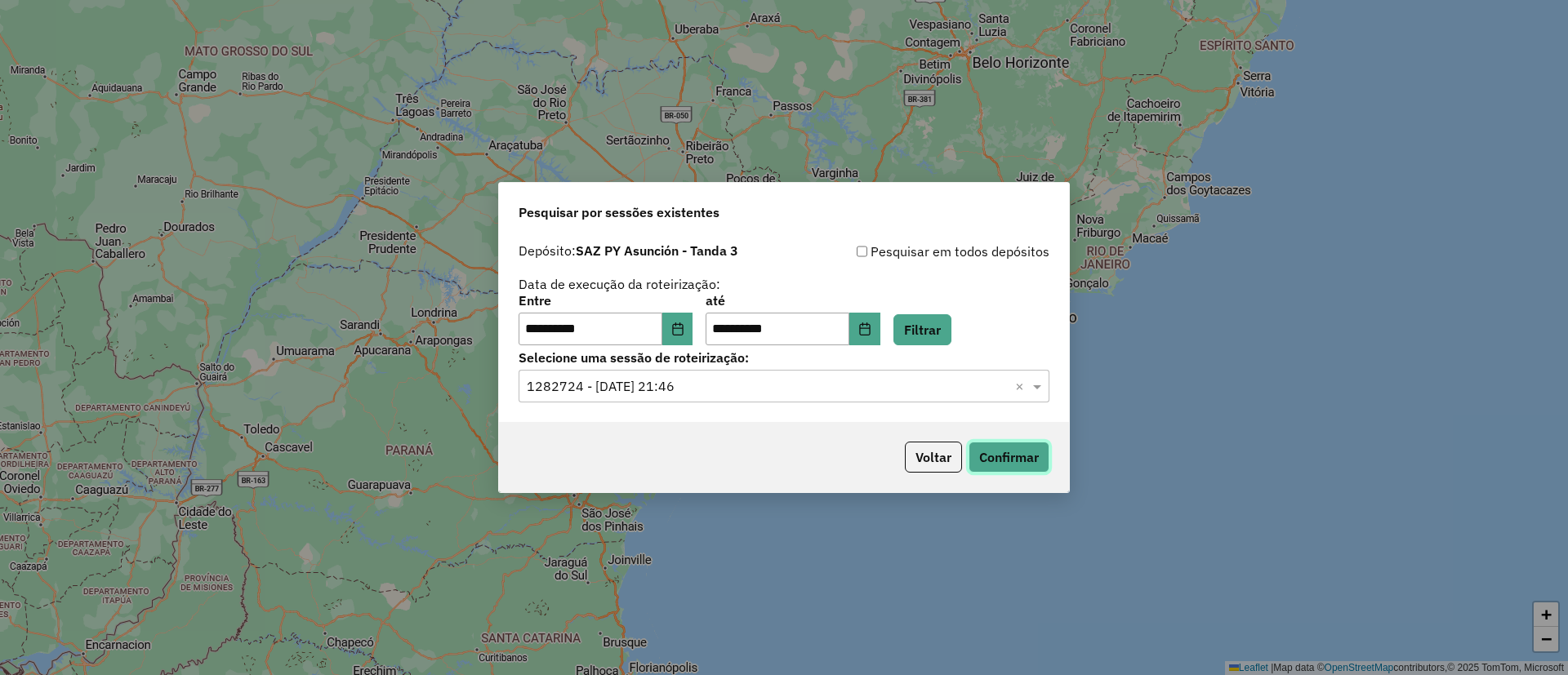
click at [1014, 454] on button "Confirmar" at bounding box center [1008, 457] width 81 height 31
click at [991, 460] on button "Confirmar" at bounding box center [1008, 457] width 81 height 31
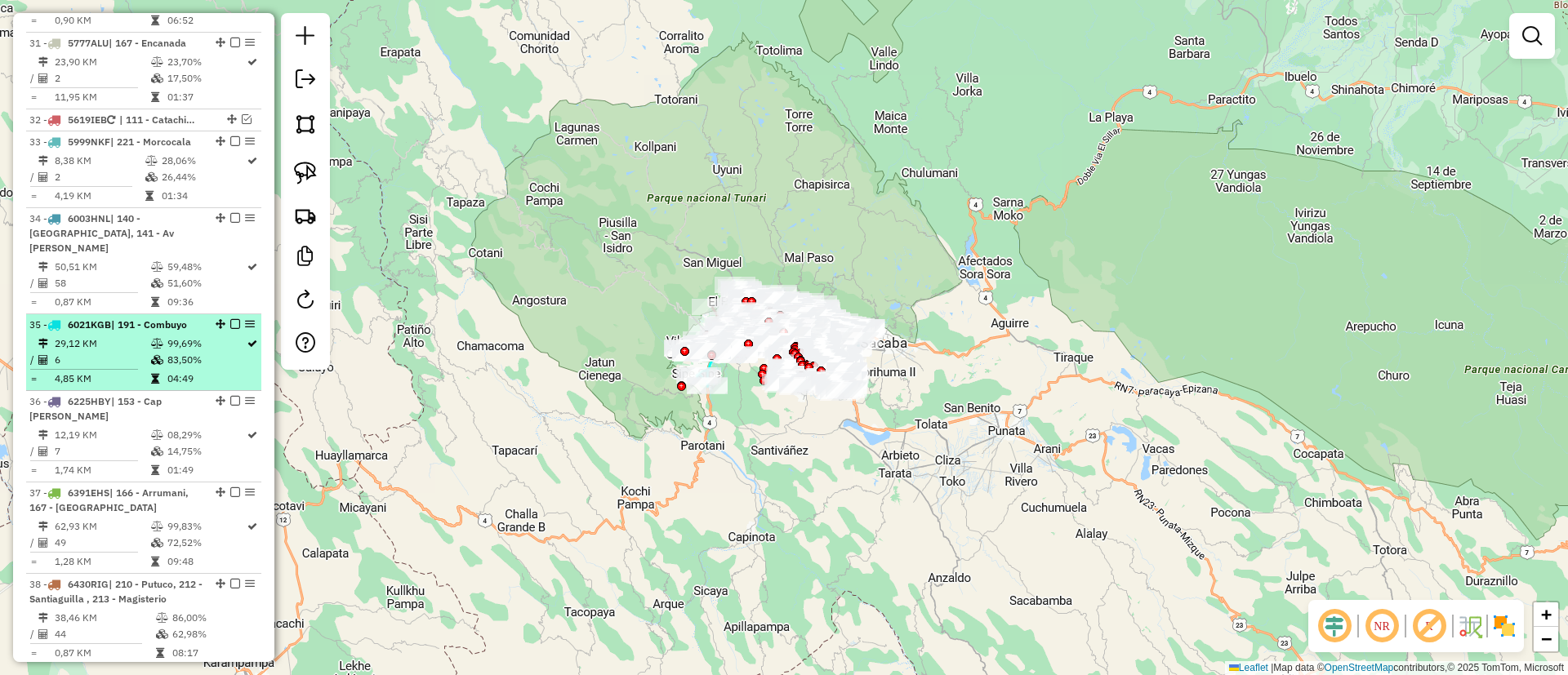
scroll to position [3739, 0]
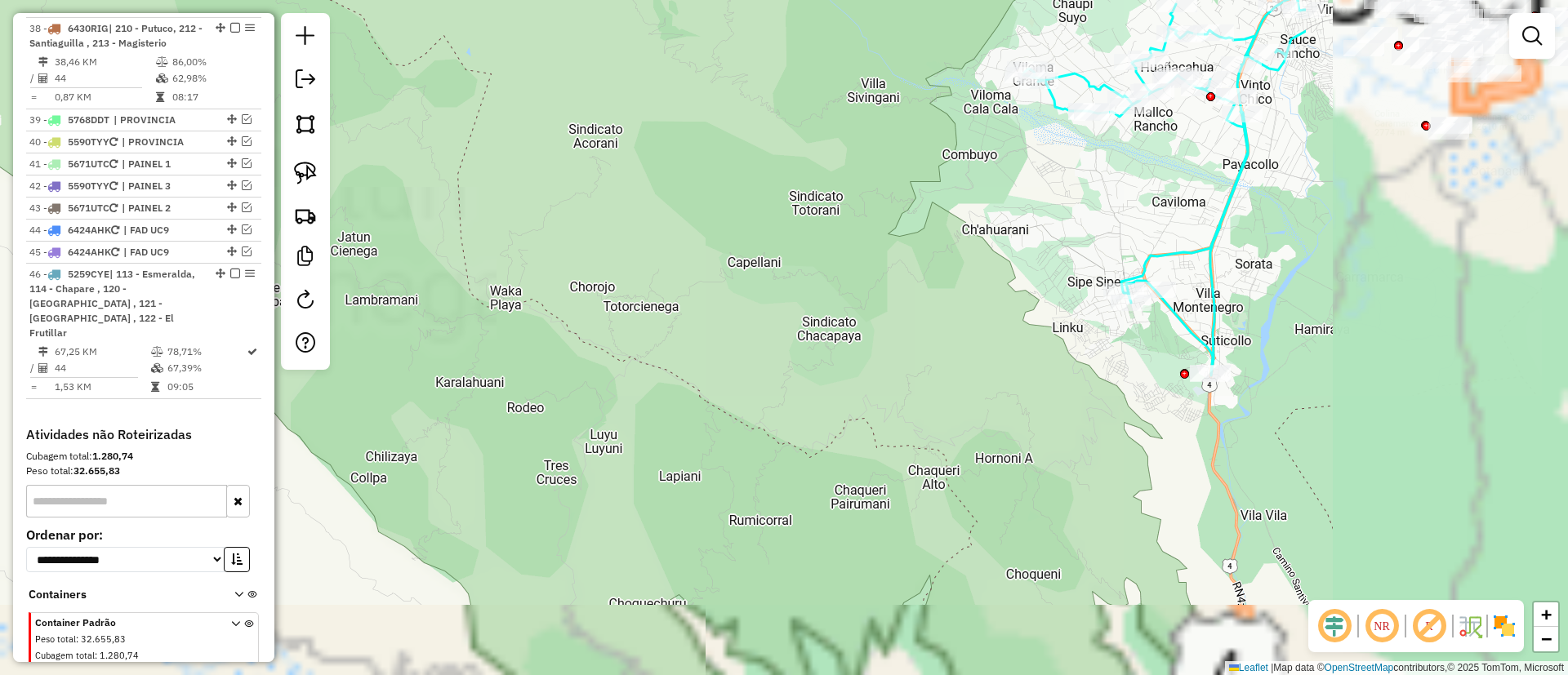
drag, startPoint x: 1016, startPoint y: 295, endPoint x: 618, endPoint y: 42, distance: 471.6
click at [582, 19] on div "Janela de atendimento Grade de atendimento Capacidade Transportadoras Veículos …" at bounding box center [784, 338] width 1568 height 675
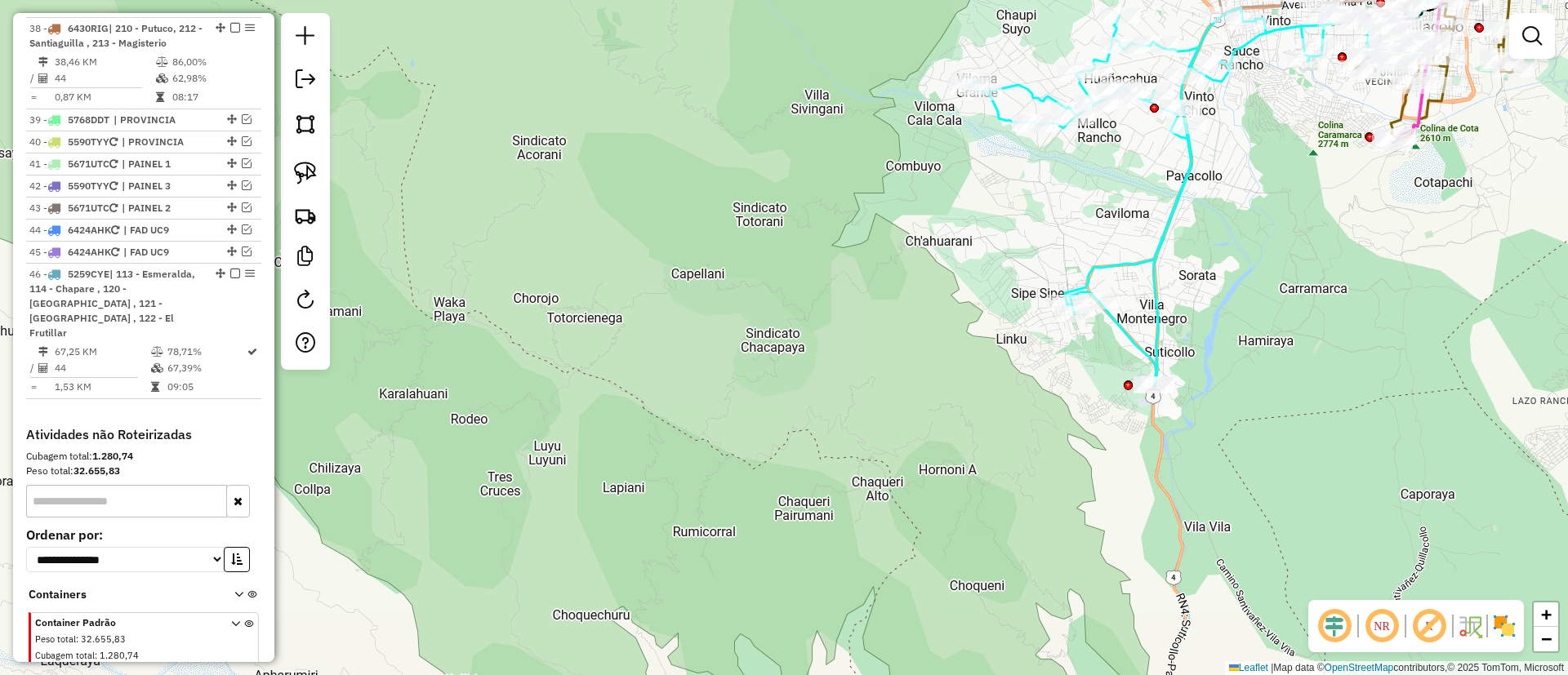
drag, startPoint x: 843, startPoint y: 181, endPoint x: 581, endPoint y: 399, distance: 340.8
click at [571, 391] on div "Janela de atendimento Grade de atendimento Capacidade Transportadoras Veículos …" at bounding box center [784, 338] width 1568 height 675
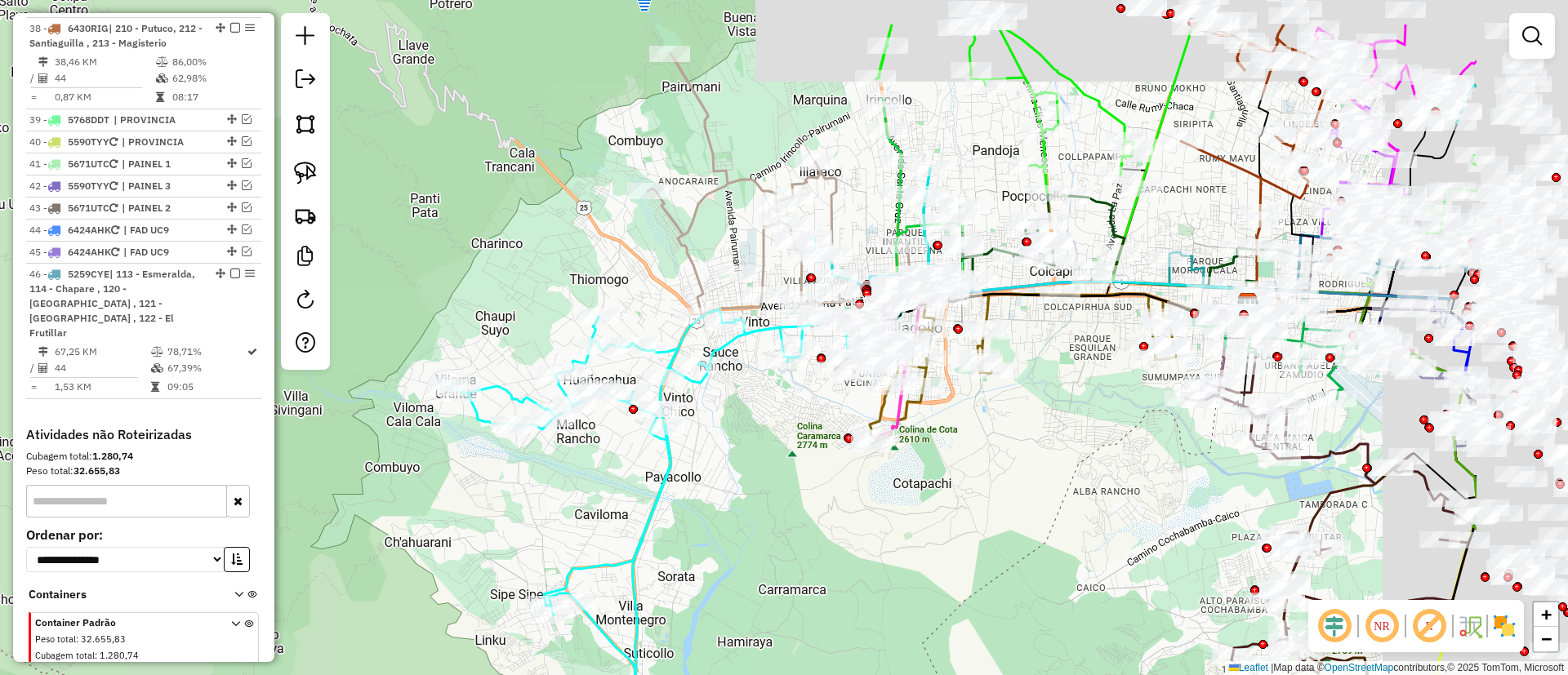
drag, startPoint x: 1225, startPoint y: 448, endPoint x: 963, endPoint y: 578, distance: 292.5
click at [941, 575] on div "Janela de atendimento Grade de atendimento Capacidade Transportadoras Veículos …" at bounding box center [784, 338] width 1568 height 675
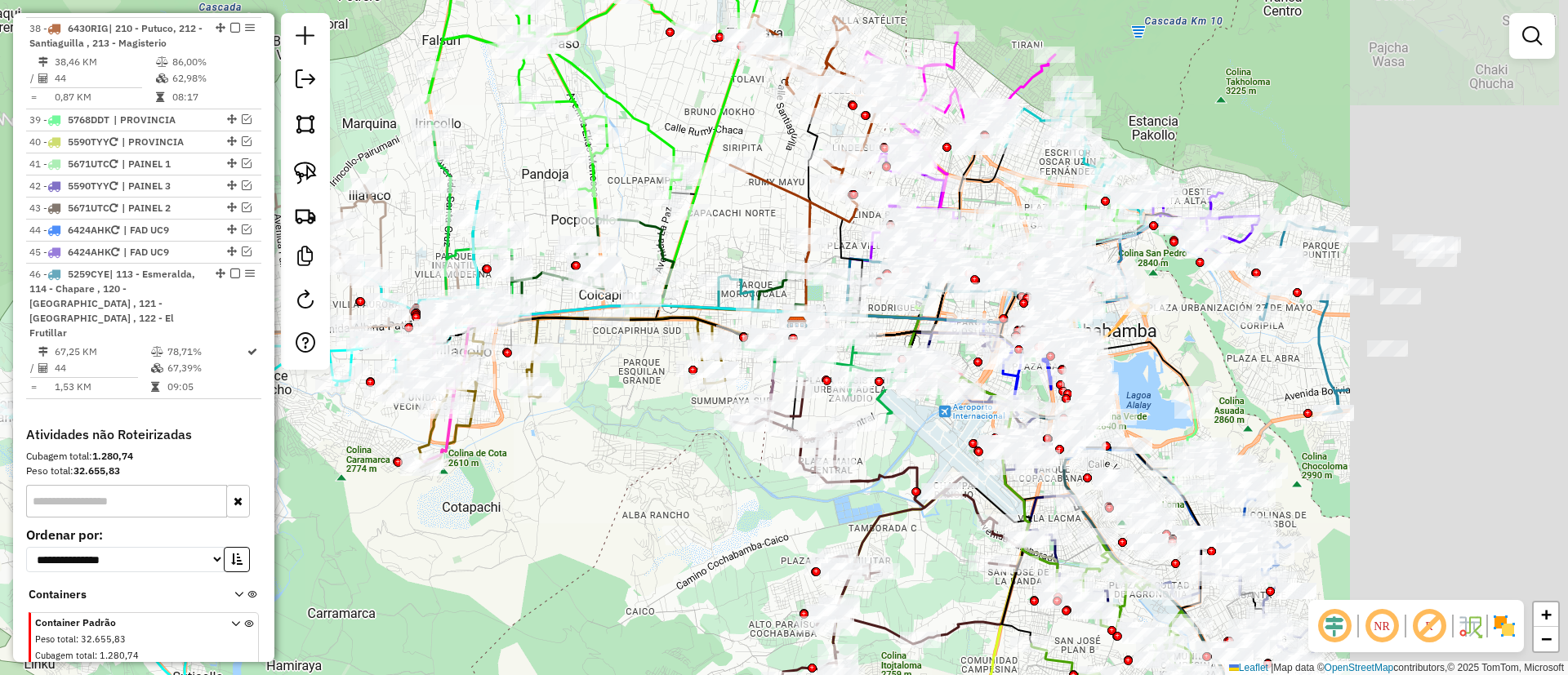
drag, startPoint x: 1490, startPoint y: 59, endPoint x: 1116, endPoint y: 46, distance: 374.2
click at [1107, 38] on div "Janela de atendimento Grade de atendimento Capacidade Transportadoras Veículos …" at bounding box center [784, 338] width 1568 height 675
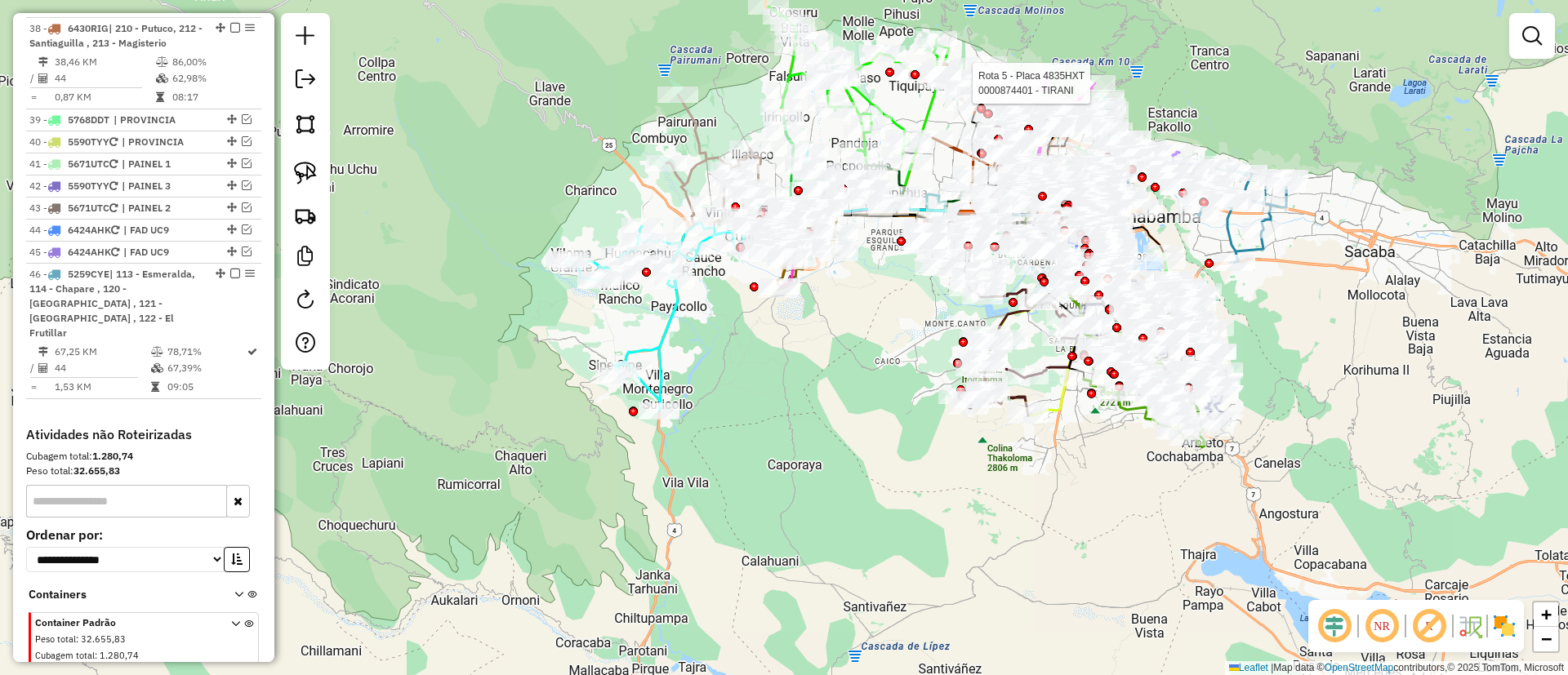
click at [1401, 149] on div "Rota 5 - Placa 4835HXT 0000874401 - TIRANI Janela de atendimento Grade de atend…" at bounding box center [784, 338] width 1568 height 675
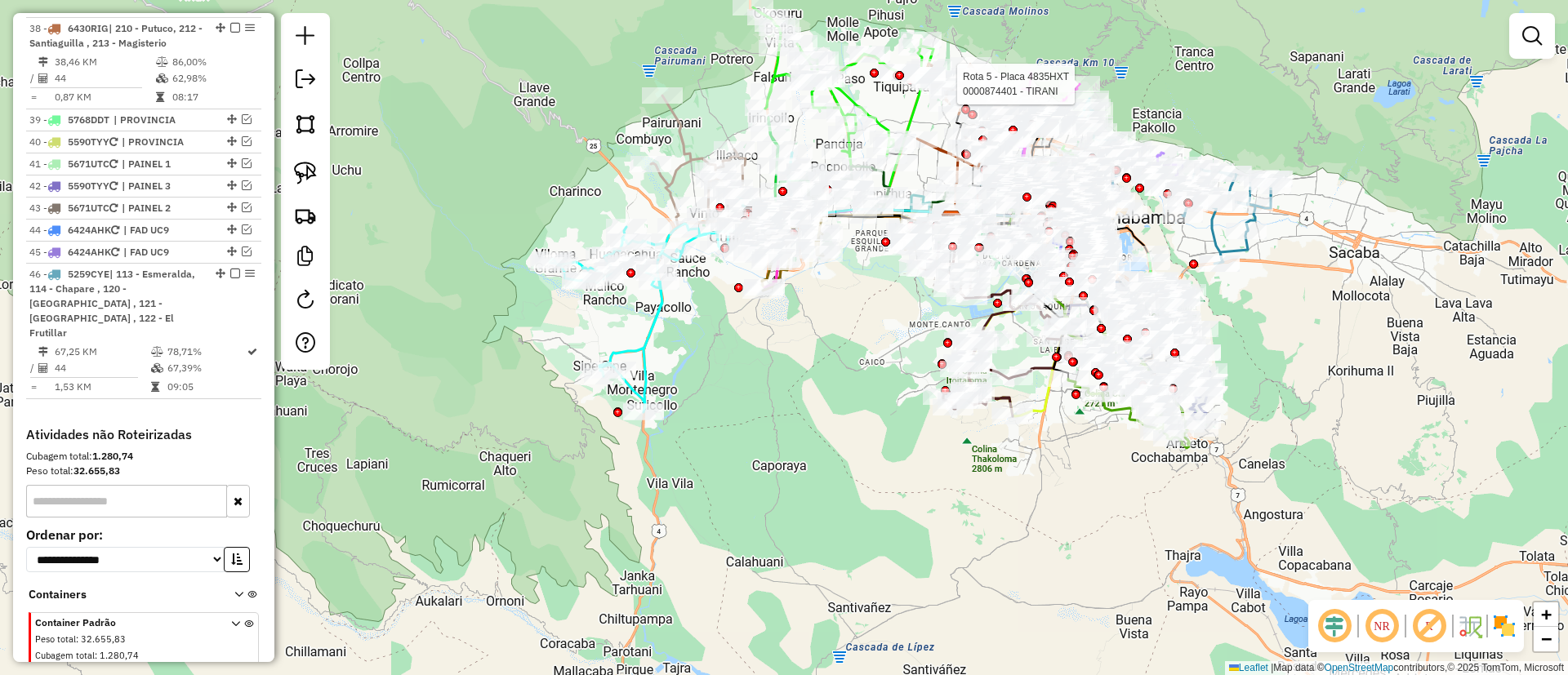
drag, startPoint x: 510, startPoint y: 135, endPoint x: 492, endPoint y: 160, distance: 30.8
click at [453, 144] on div "Rota 5 - Placa 4835HXT 0000874401 - TIRANI Janela de atendimento Grade de atend…" at bounding box center [784, 338] width 1568 height 675
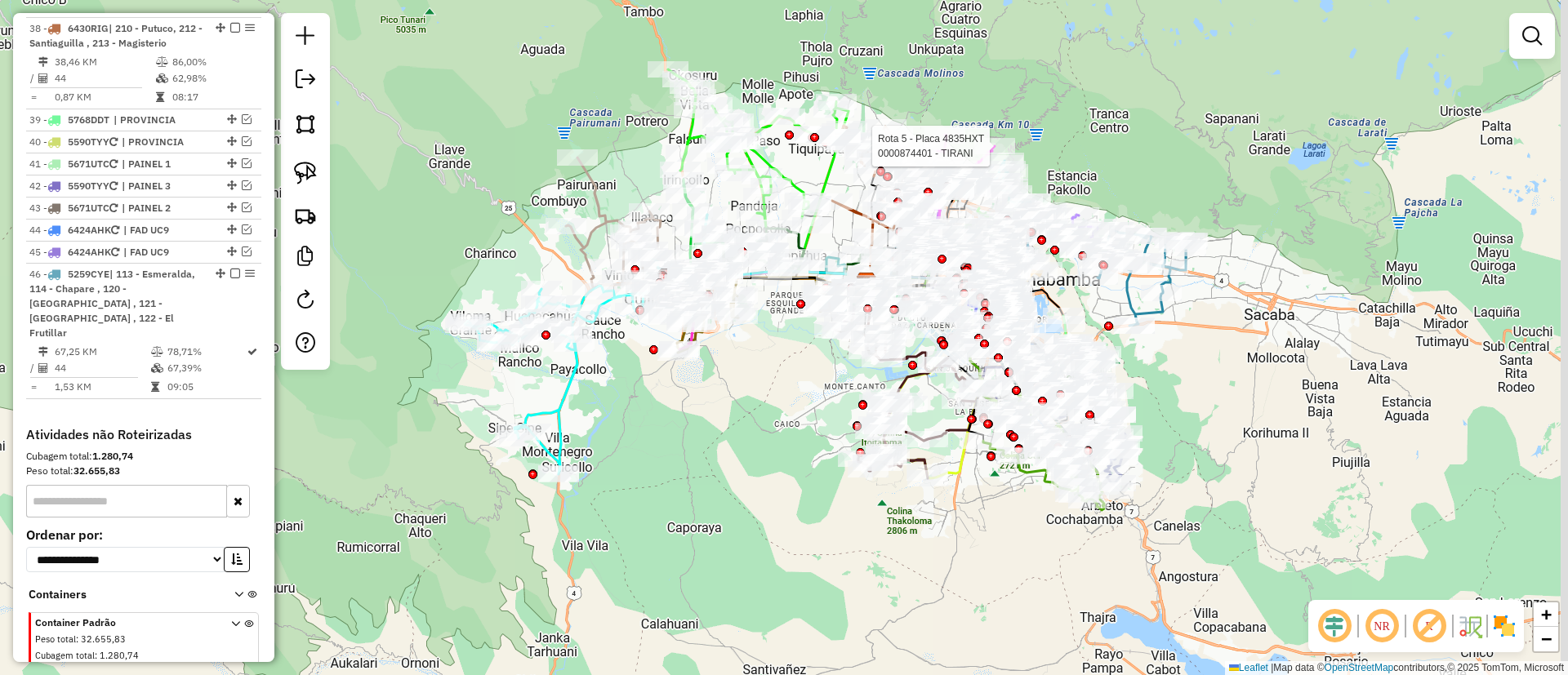
drag, startPoint x: 1256, startPoint y: 376, endPoint x: 1257, endPoint y: 387, distance: 11.0
click at [1256, 386] on div "Rota 5 - Placa 4835HXT 0000874401 - TIRANI Janela de atendimento Grade de atend…" at bounding box center [784, 338] width 1568 height 675
